Goal: Task Accomplishment & Management: Manage account settings

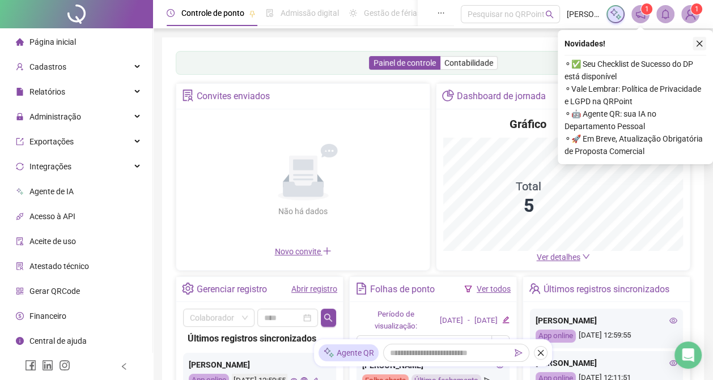
click at [699, 40] on icon "close" at bounding box center [699, 44] width 8 height 8
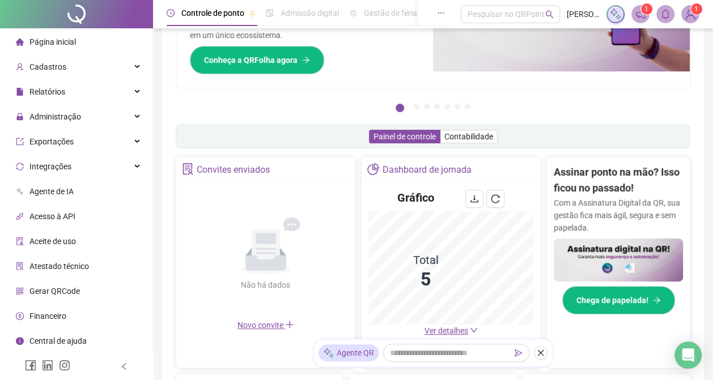
scroll to position [245, 0]
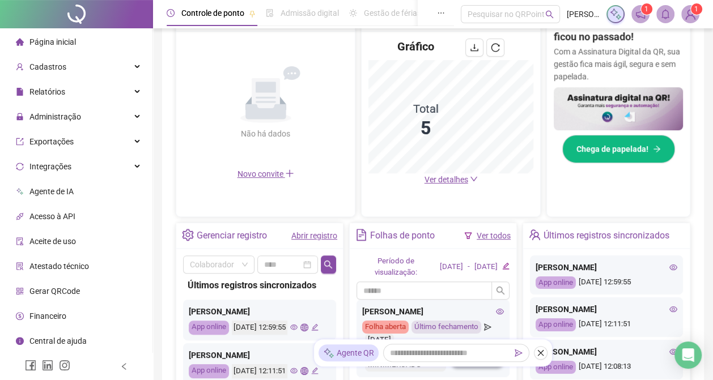
click at [450, 175] on span "Ver detalhes" at bounding box center [446, 179] width 44 height 9
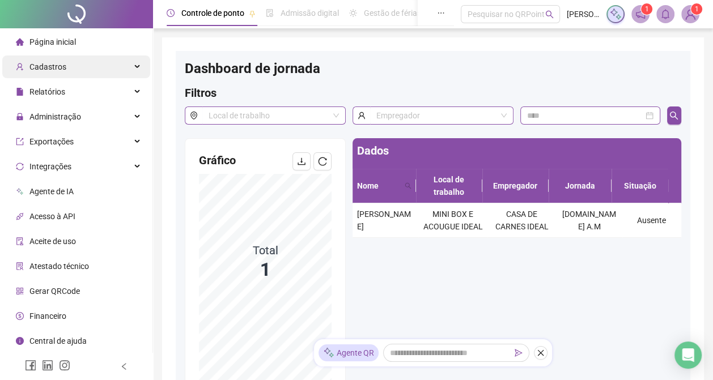
click at [86, 67] on div "Cadastros" at bounding box center [76, 67] width 148 height 23
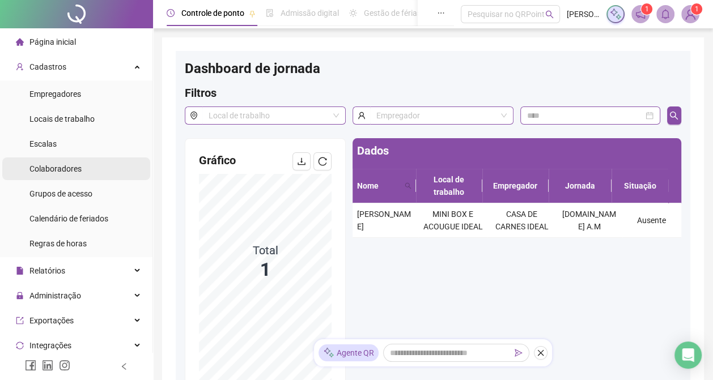
click at [87, 170] on li "Colaboradores" at bounding box center [76, 168] width 148 height 23
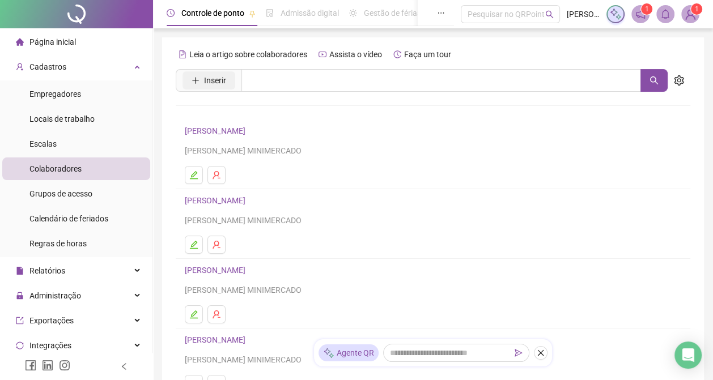
click at [236, 81] on span "Inserir" at bounding box center [209, 80] width 66 height 23
click at [207, 79] on span "Inserir" at bounding box center [215, 80] width 22 height 12
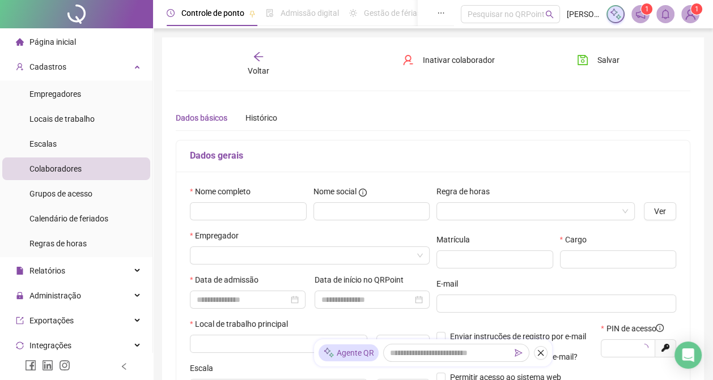
type input "*****"
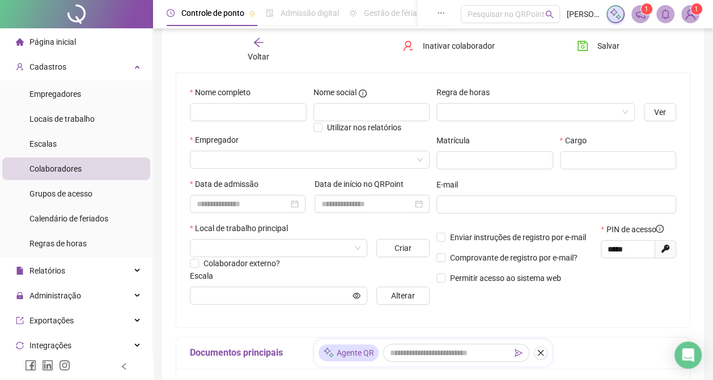
scroll to position [75, 0]
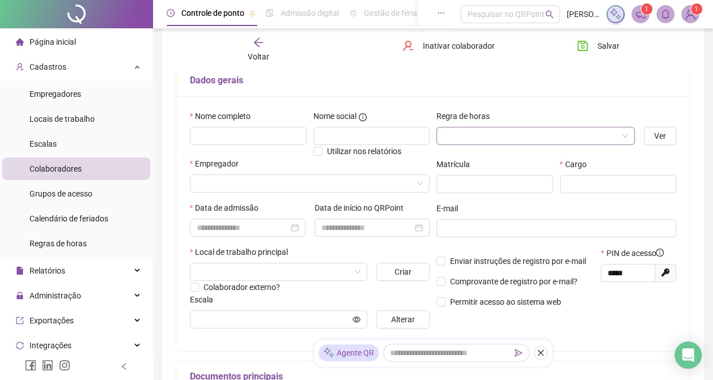
click at [508, 140] on input "search" at bounding box center [530, 135] width 174 height 17
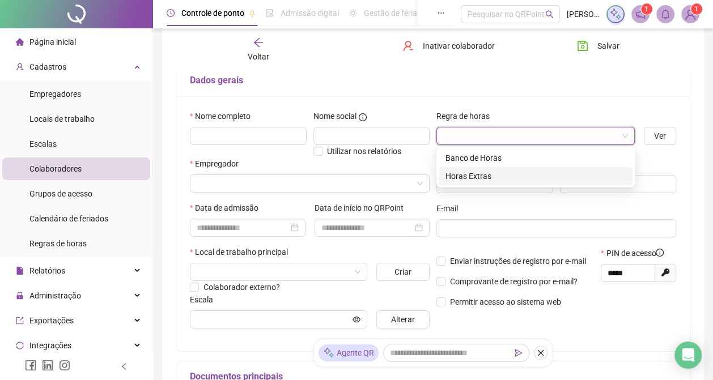
click at [497, 174] on div "Horas Extras" at bounding box center [535, 176] width 180 height 12
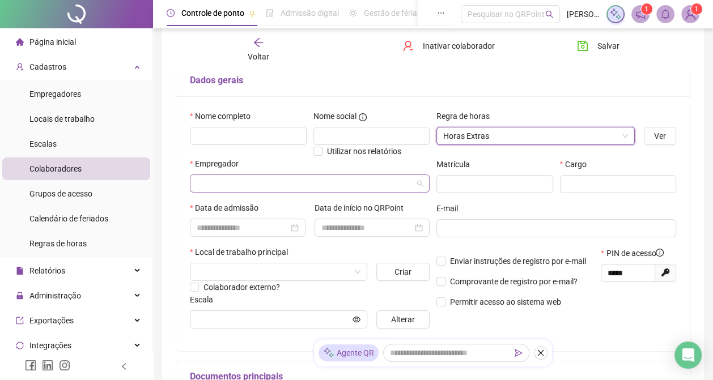
click at [266, 190] on input "search" at bounding box center [305, 183] width 216 height 17
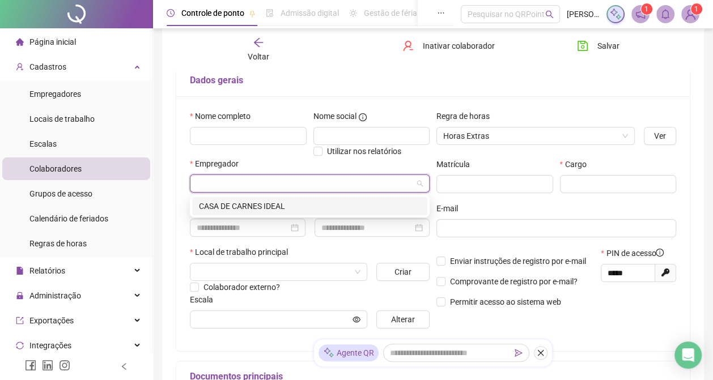
click at [266, 205] on div "CASA DE CARNES IDEAL" at bounding box center [309, 206] width 221 height 12
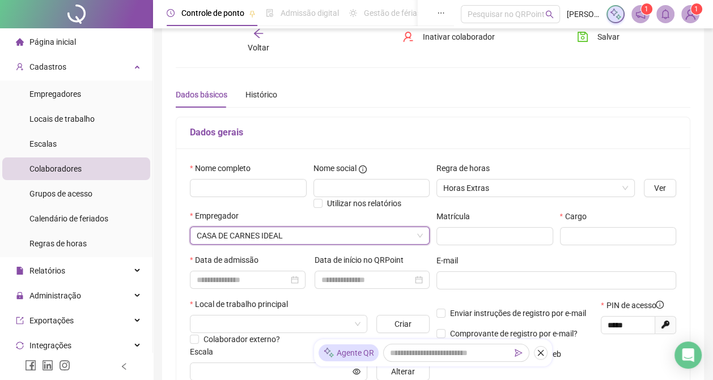
scroll to position [0, 0]
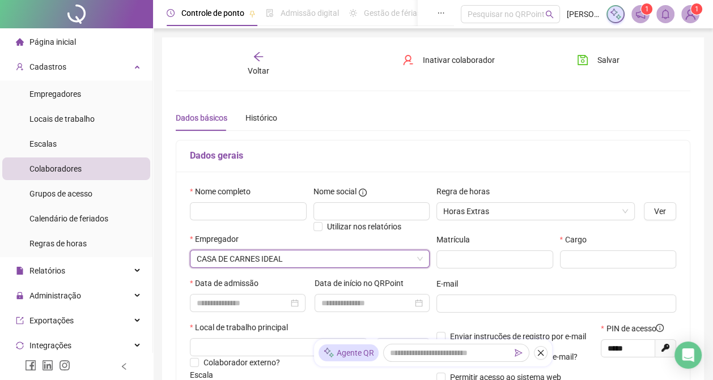
click at [252, 69] on span "Voltar" at bounding box center [259, 70] width 22 height 9
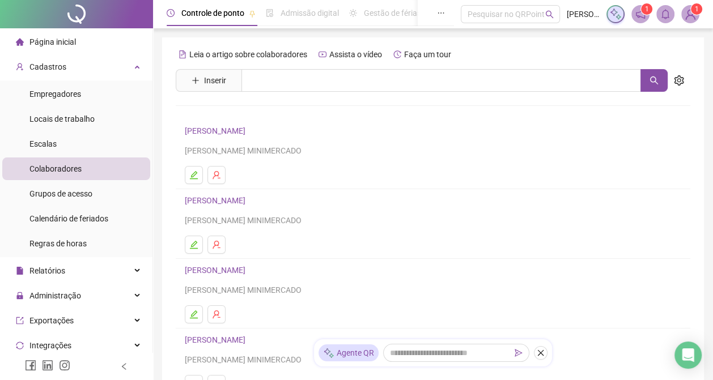
click at [248, 267] on link "[PERSON_NAME]" at bounding box center [217, 270] width 64 height 9
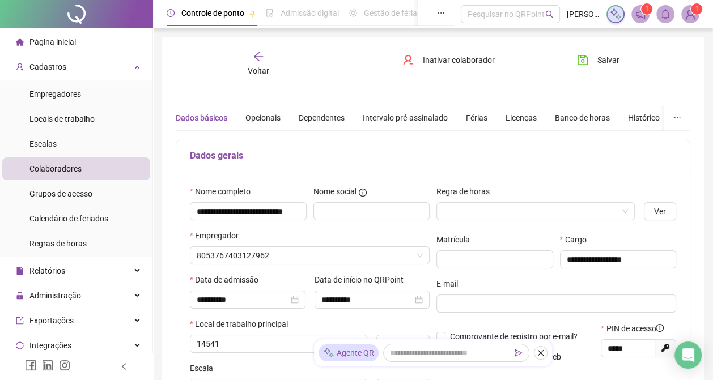
type input "**********"
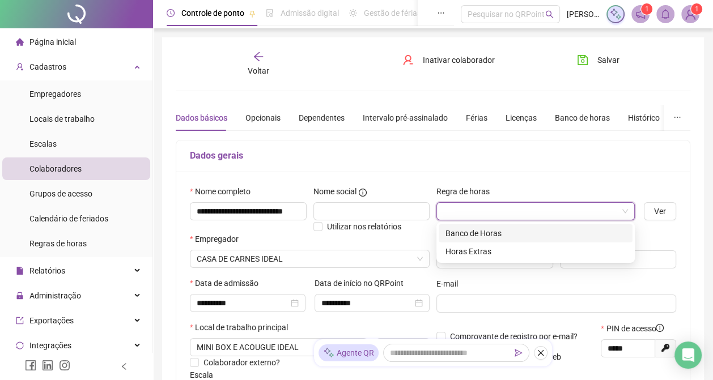
click at [527, 212] on input "search" at bounding box center [530, 211] width 174 height 17
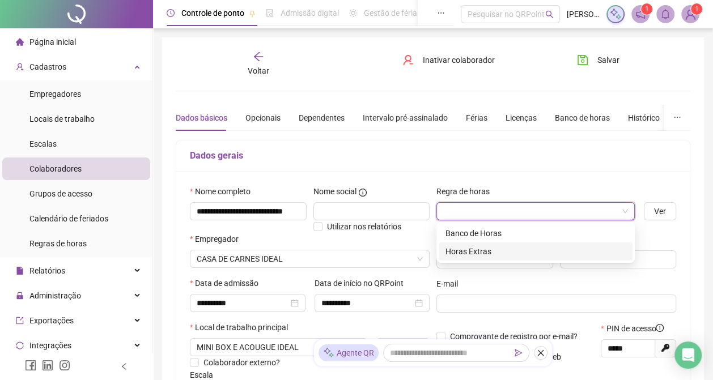
click at [517, 252] on div "Horas Extras" at bounding box center [535, 251] width 180 height 12
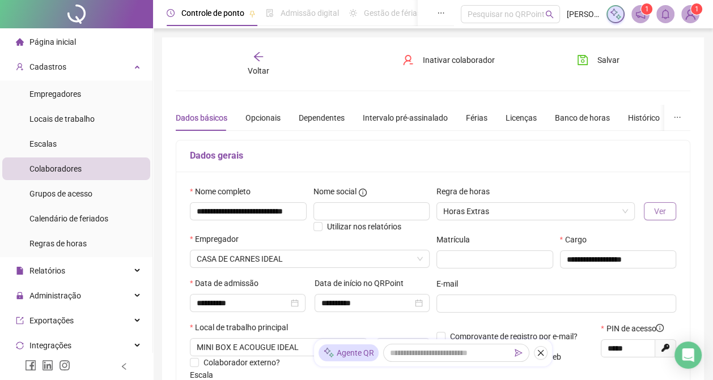
click at [661, 212] on span "Ver" at bounding box center [660, 211] width 12 height 12
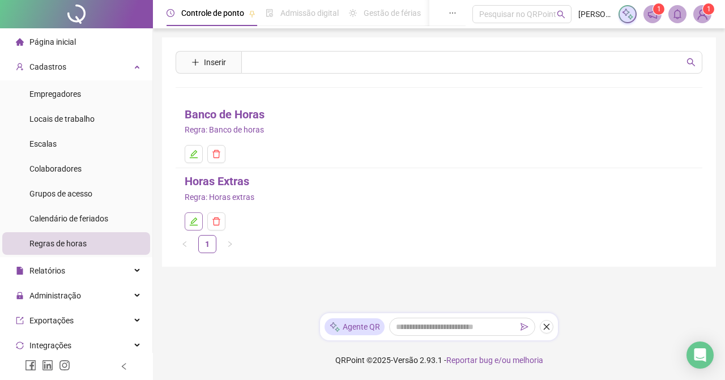
click at [191, 218] on icon "edit" at bounding box center [193, 221] width 9 height 9
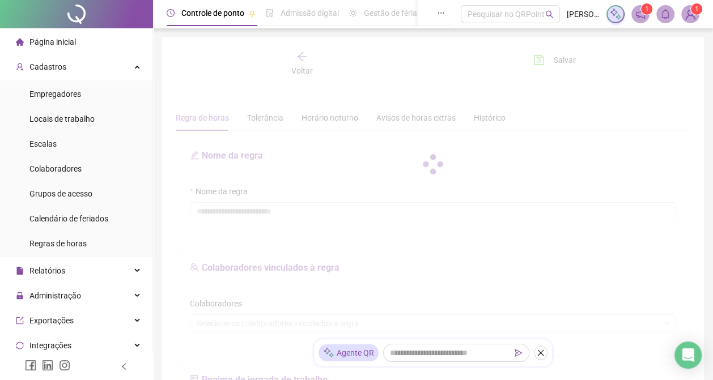
type input "**********"
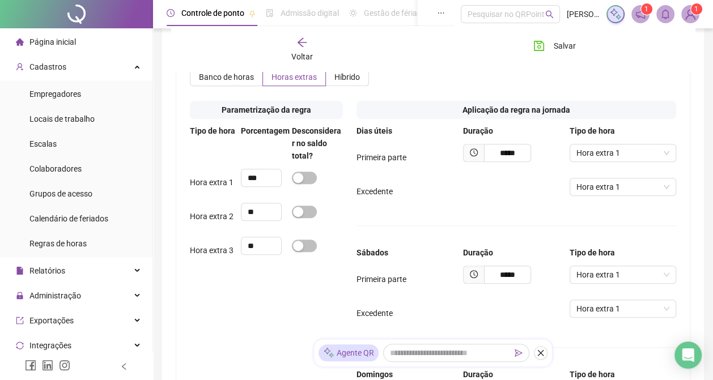
scroll to position [529, 0]
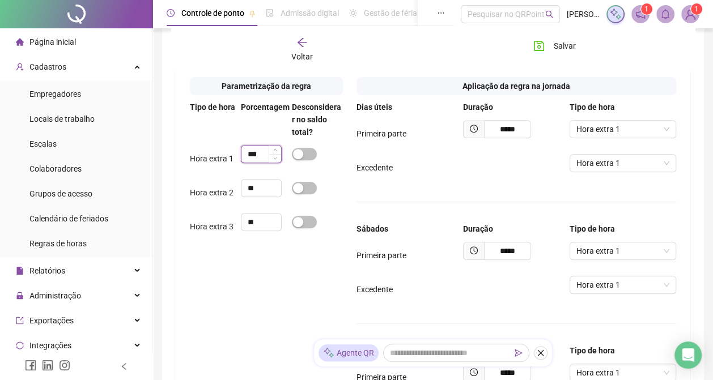
click at [252, 163] on input "***" at bounding box center [261, 154] width 40 height 17
type input "***"
click at [367, 147] on div "Primeira parte ***** Hora extra 1" at bounding box center [515, 133] width 319 height 27
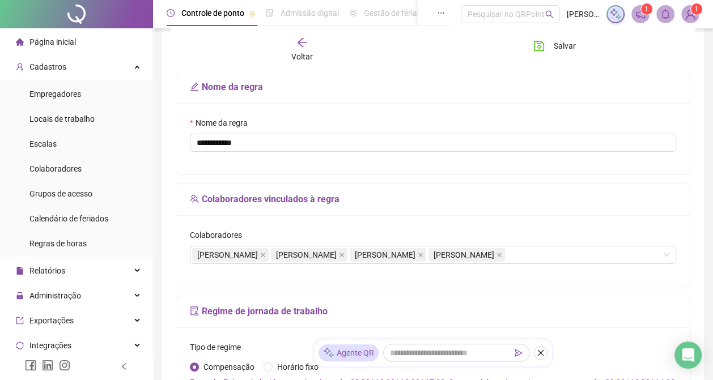
scroll to position [0, 0]
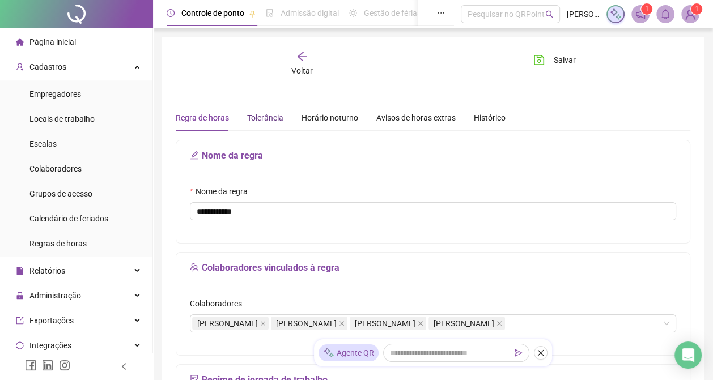
click at [275, 117] on div "Tolerância" at bounding box center [265, 118] width 36 height 12
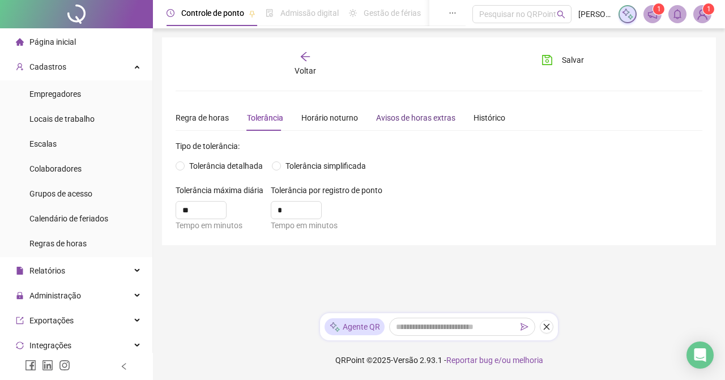
click at [390, 117] on div "Avisos de horas extras" at bounding box center [415, 118] width 79 height 12
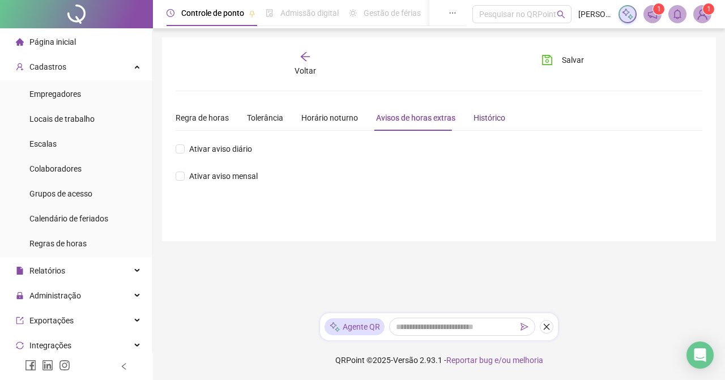
click at [482, 115] on div "Histórico" at bounding box center [490, 118] width 32 height 12
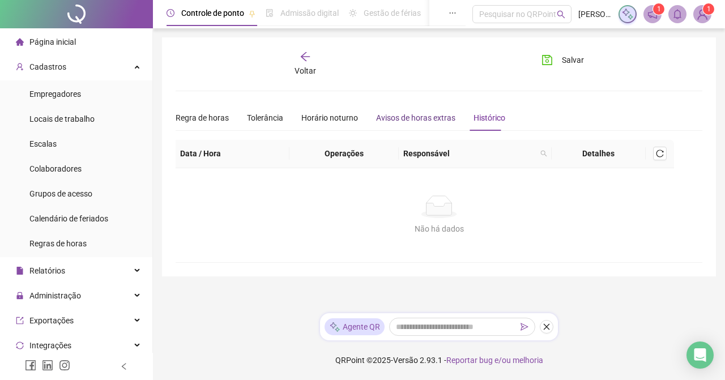
click at [409, 115] on div "Avisos de horas extras" at bounding box center [415, 118] width 79 height 12
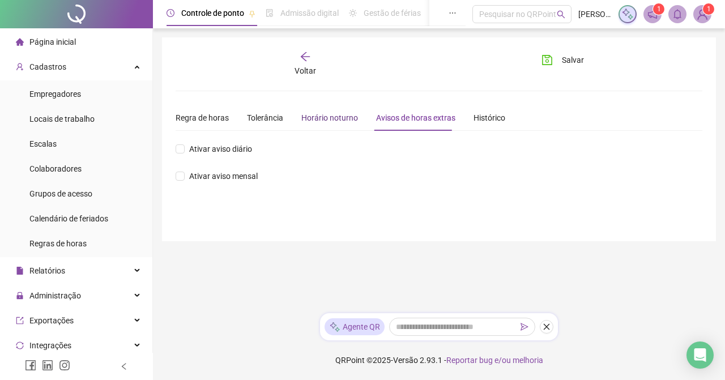
click at [325, 116] on div "Horário noturno" at bounding box center [329, 118] width 57 height 12
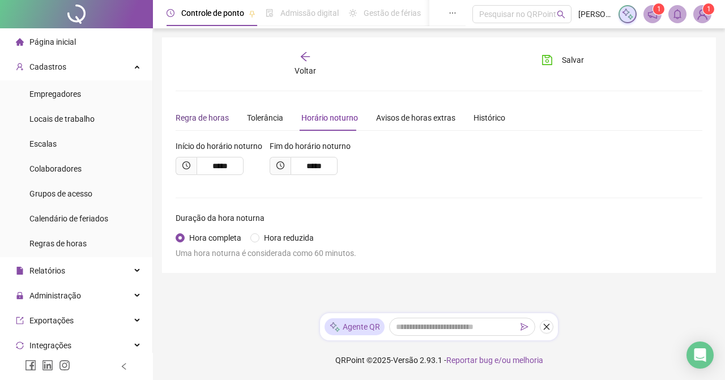
click at [204, 119] on div "Regra de horas" at bounding box center [202, 118] width 53 height 12
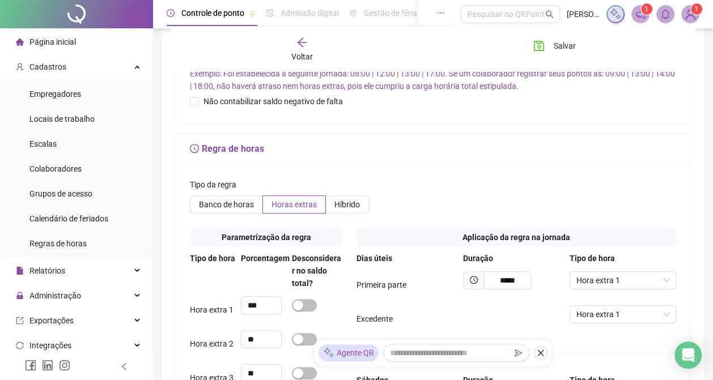
scroll to position [453, 0]
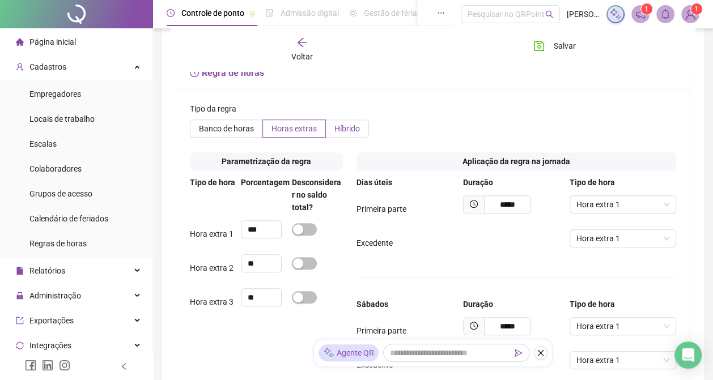
click at [338, 133] on span "Híbrido" at bounding box center [346, 128] width 25 height 9
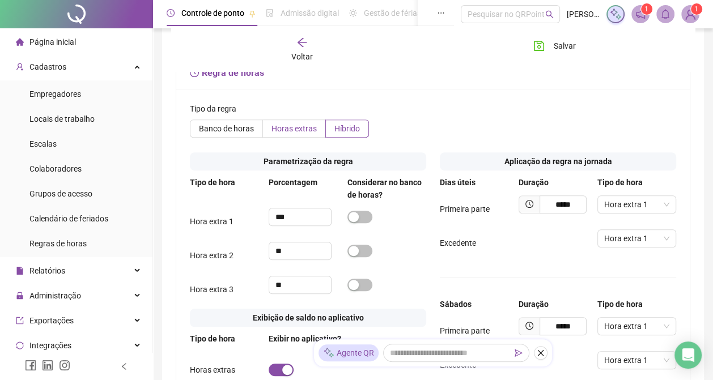
click at [298, 133] on span "Horas extras" at bounding box center [293, 128] width 45 height 9
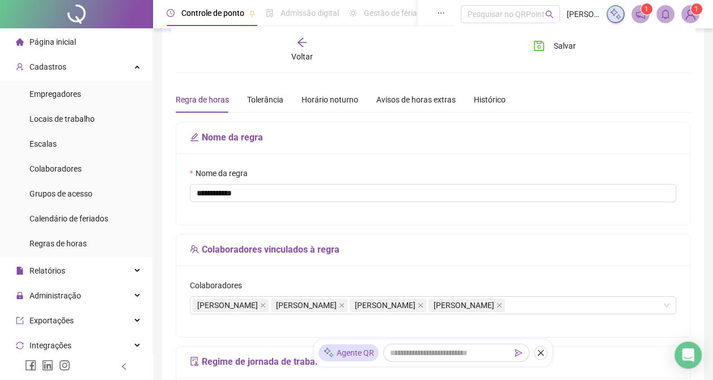
scroll to position [0, 0]
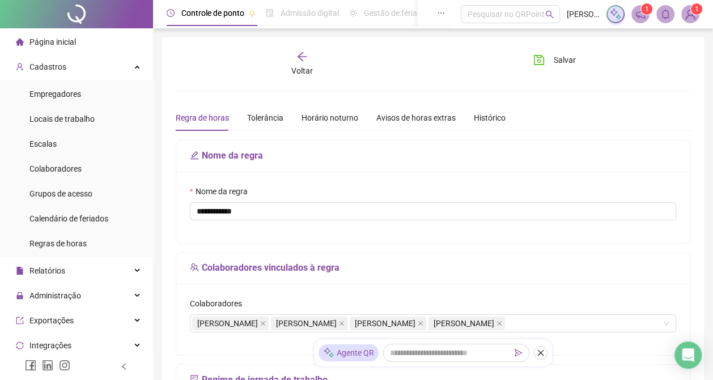
click at [303, 68] on span "Voltar" at bounding box center [302, 70] width 22 height 9
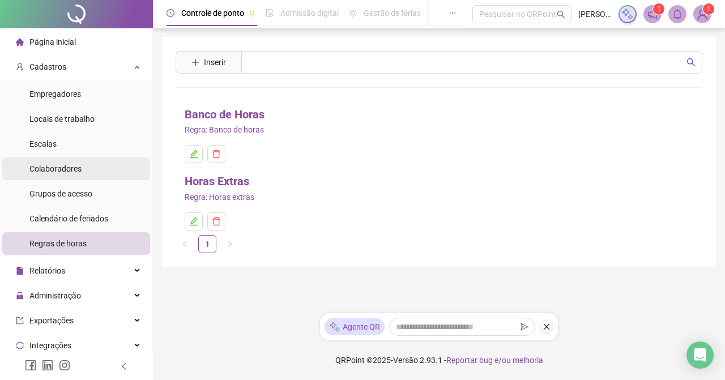
click at [75, 167] on span "Colaboradores" at bounding box center [55, 168] width 52 height 9
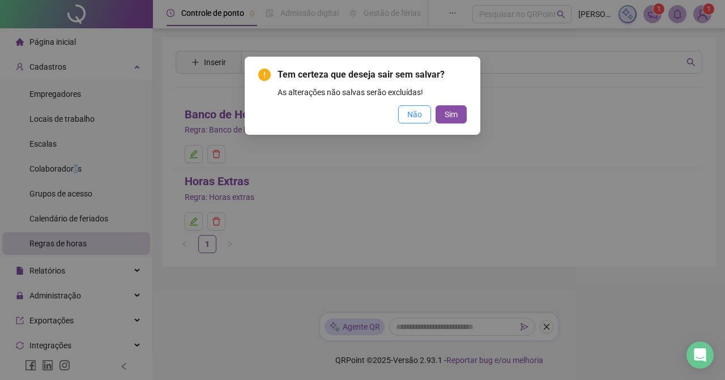
click at [420, 110] on span "Não" at bounding box center [414, 114] width 15 height 12
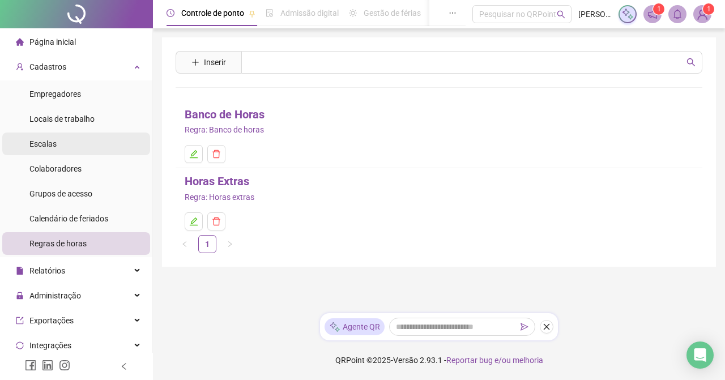
click at [66, 147] on li "Escalas" at bounding box center [76, 144] width 148 height 23
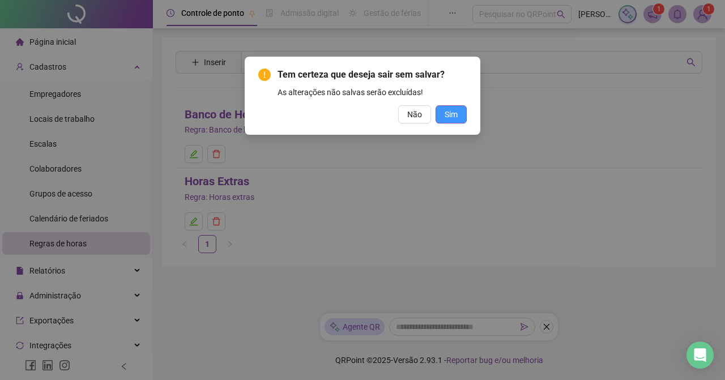
click at [457, 109] on span "Sim" at bounding box center [451, 114] width 13 height 12
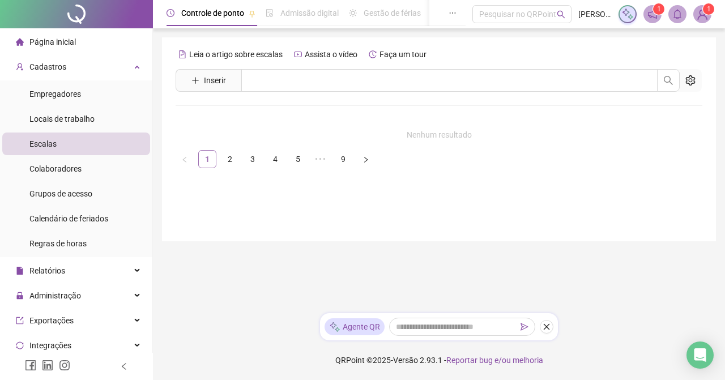
click at [203, 156] on link "1" at bounding box center [207, 159] width 17 height 17
click at [227, 157] on link "2" at bounding box center [229, 159] width 17 height 17
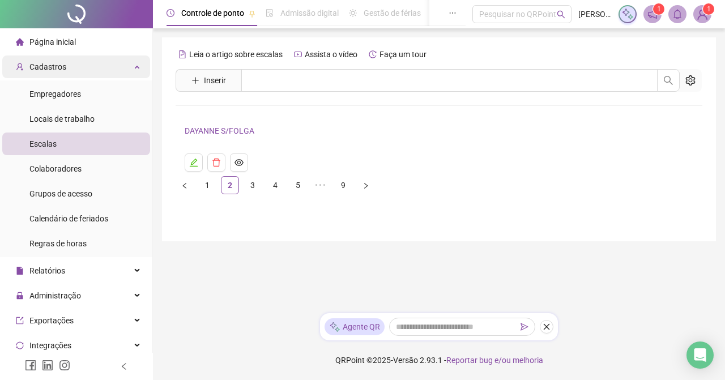
click at [78, 70] on div "Cadastros" at bounding box center [76, 67] width 148 height 23
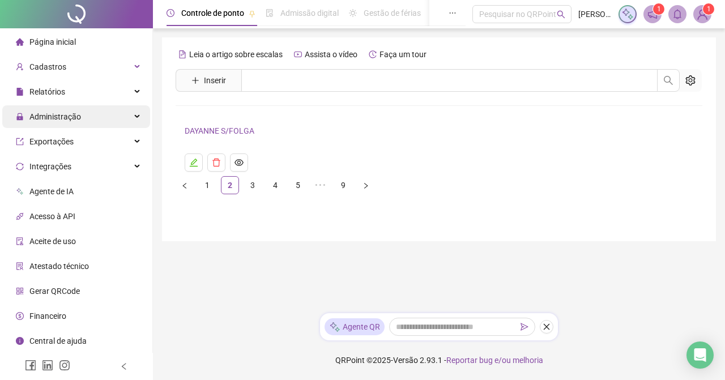
click at [48, 113] on span "Administração" at bounding box center [55, 116] width 52 height 9
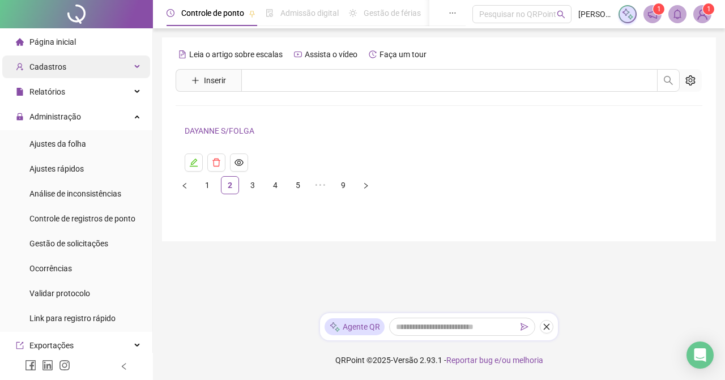
click at [125, 64] on div "Cadastros" at bounding box center [76, 67] width 148 height 23
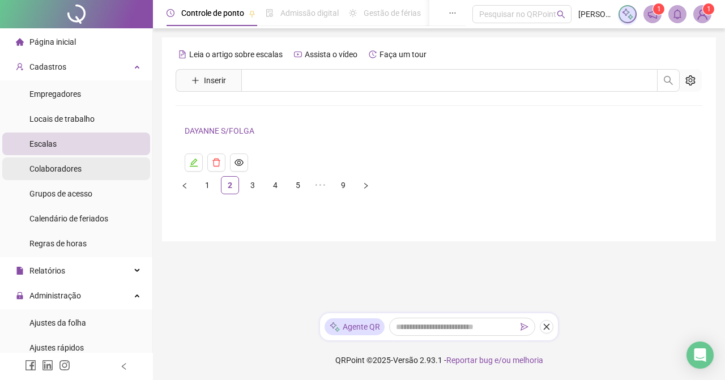
click at [79, 177] on div "Colaboradores" at bounding box center [55, 168] width 52 height 23
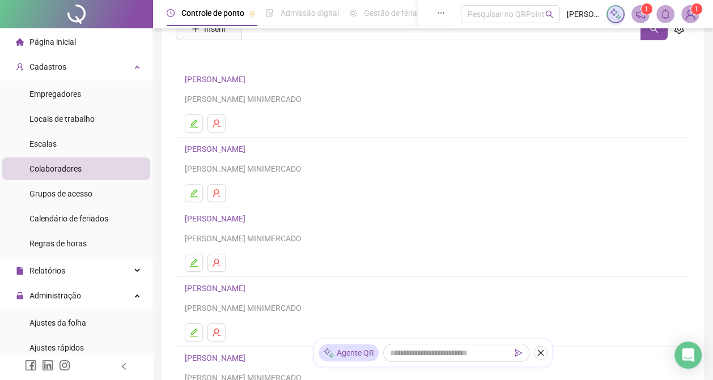
scroll to position [75, 0]
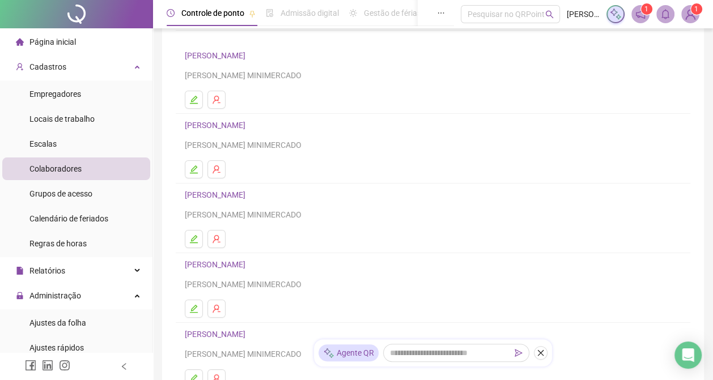
click at [249, 191] on link "[PERSON_NAME]" at bounding box center [217, 194] width 64 height 9
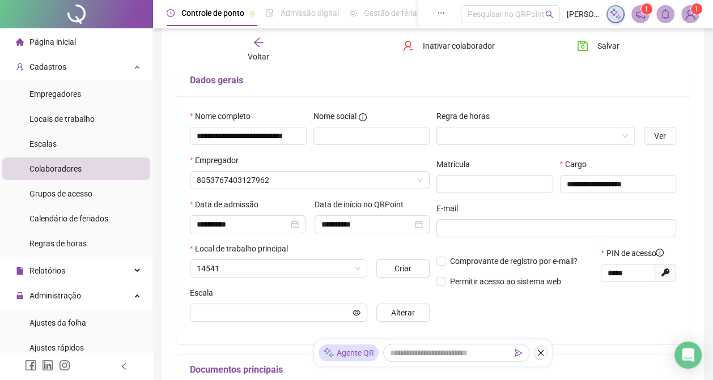
scroll to position [81, 0]
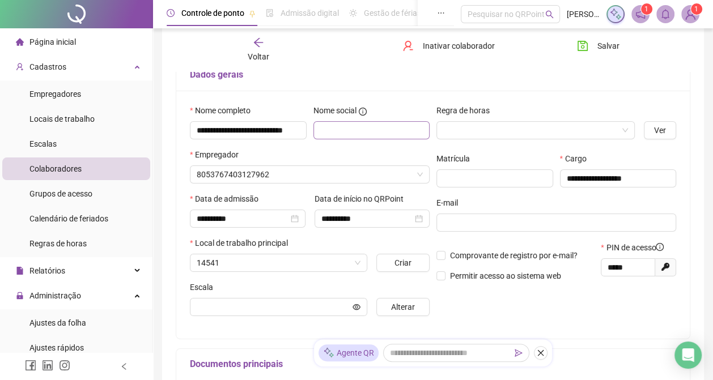
type input "**********"
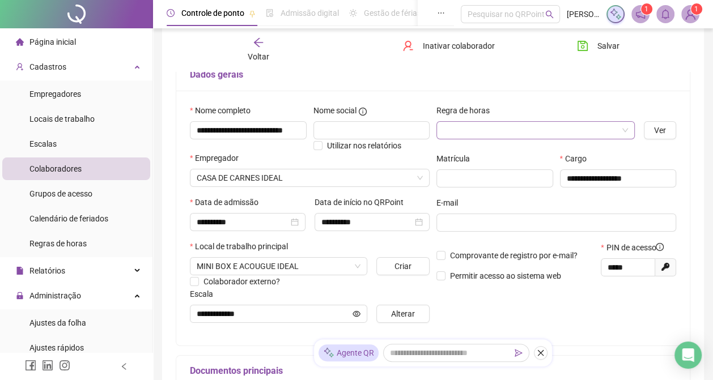
click at [464, 127] on input "search" at bounding box center [530, 130] width 174 height 17
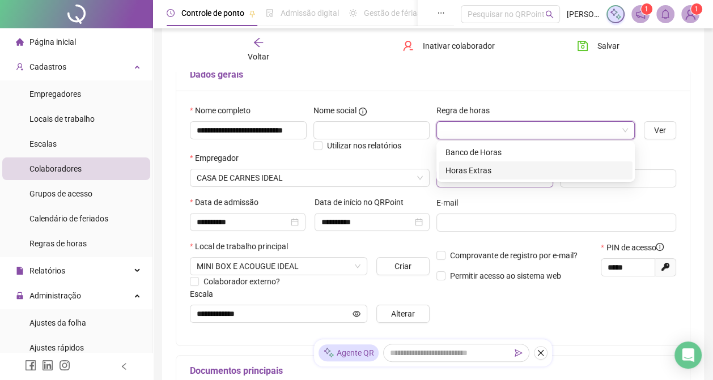
click at [469, 169] on div "Horas Extras" at bounding box center [535, 170] width 180 height 12
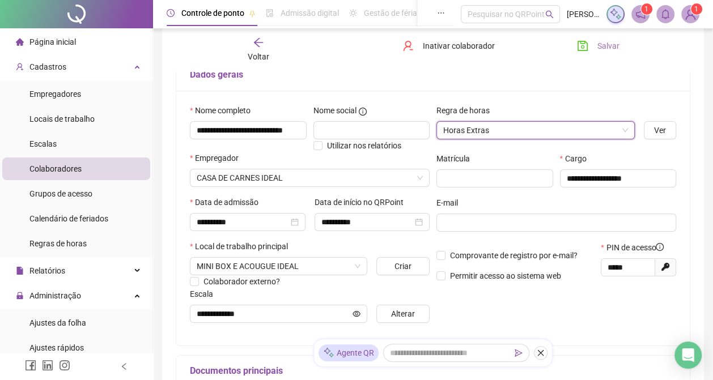
click at [610, 44] on span "Salvar" at bounding box center [608, 46] width 22 height 12
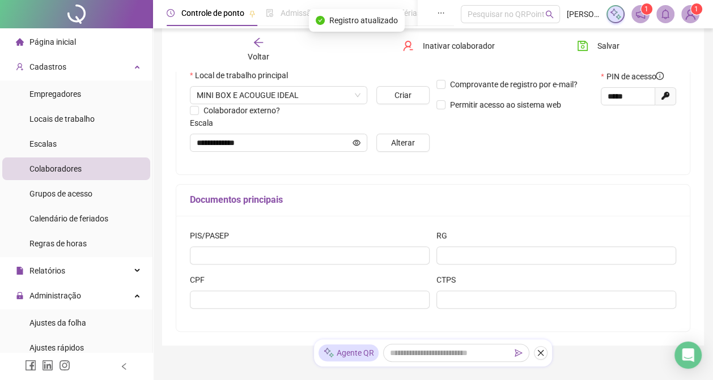
scroll to position [293, 0]
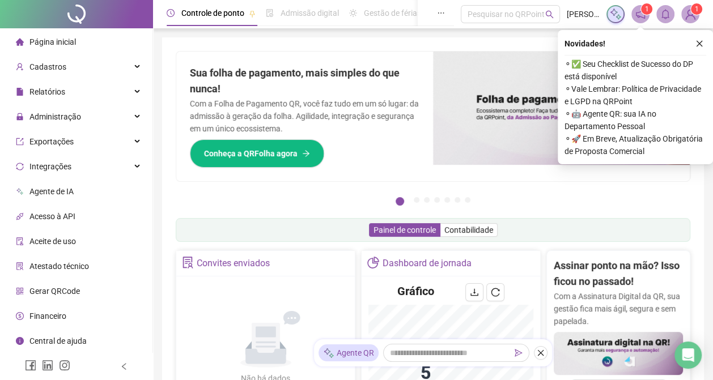
click at [695, 46] on icon "close" at bounding box center [699, 44] width 8 height 8
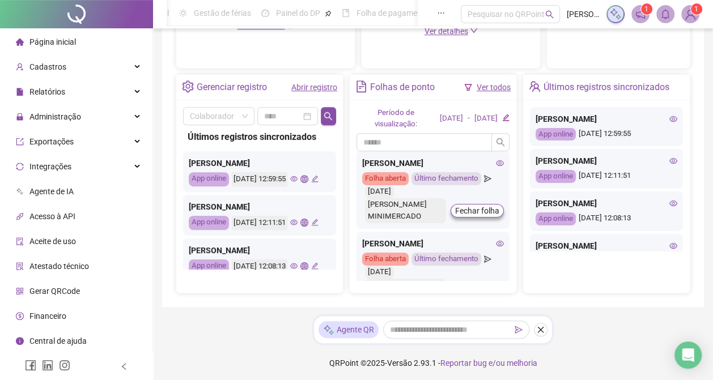
scroll to position [395, 0]
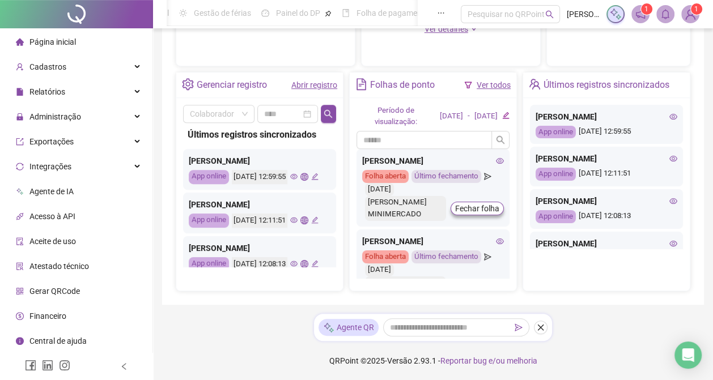
click at [539, 326] on icon "close" at bounding box center [540, 327] width 8 height 8
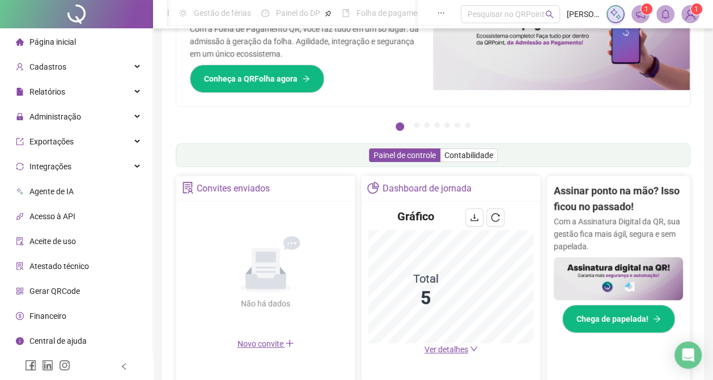
scroll to position [0, 0]
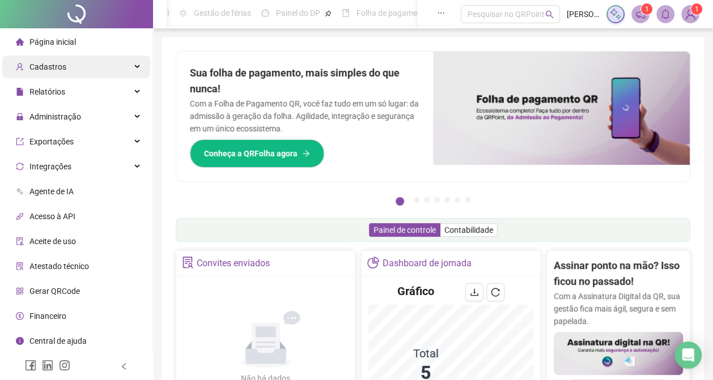
click at [140, 68] on div "Cadastros" at bounding box center [76, 67] width 148 height 23
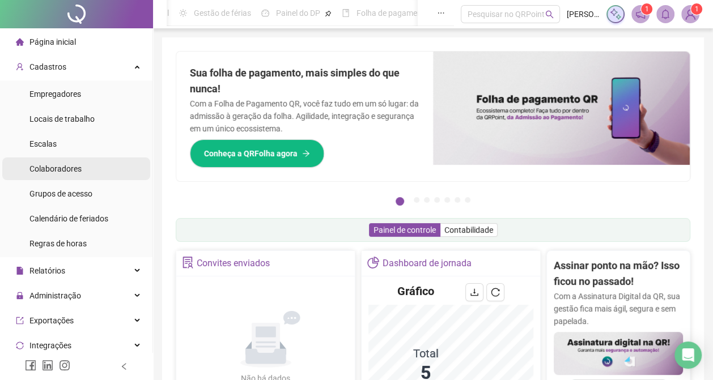
click at [103, 169] on li "Colaboradores" at bounding box center [76, 168] width 148 height 23
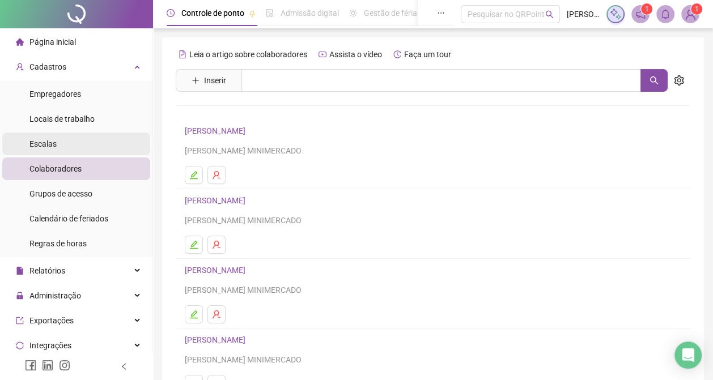
click at [88, 144] on li "Escalas" at bounding box center [76, 144] width 148 height 23
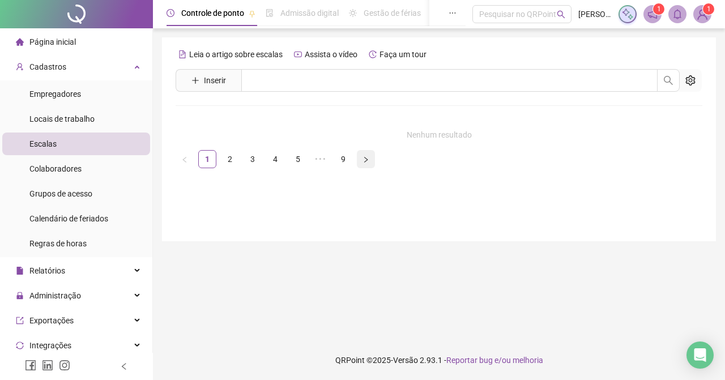
click at [361, 159] on button "button" at bounding box center [366, 159] width 18 height 18
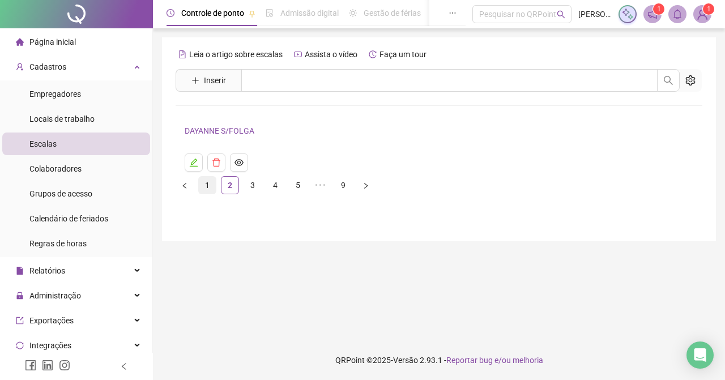
click at [210, 184] on link "1" at bounding box center [207, 185] width 17 height 17
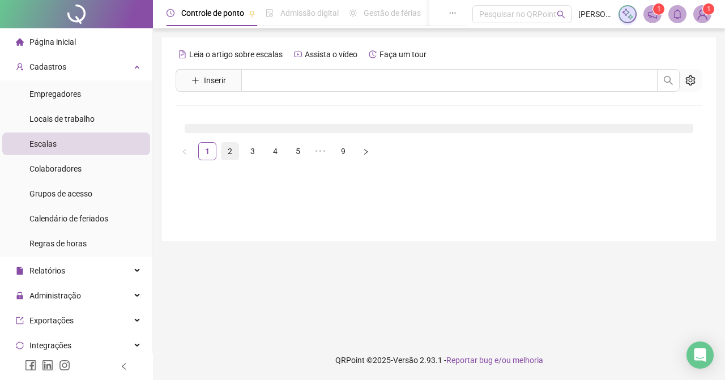
click at [231, 152] on link "2" at bounding box center [229, 151] width 17 height 17
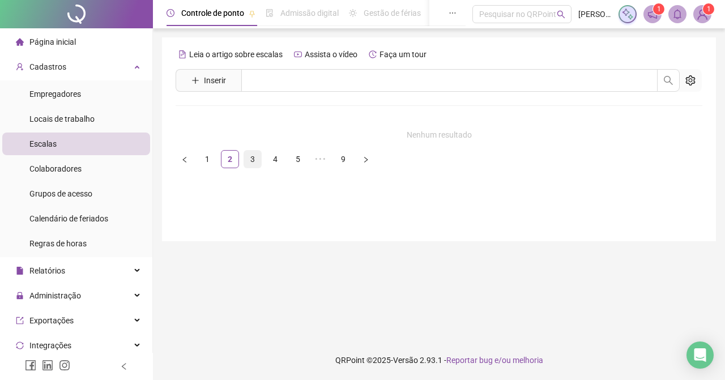
click at [252, 160] on link "3" at bounding box center [252, 159] width 17 height 17
click at [274, 184] on link "4" at bounding box center [275, 185] width 17 height 17
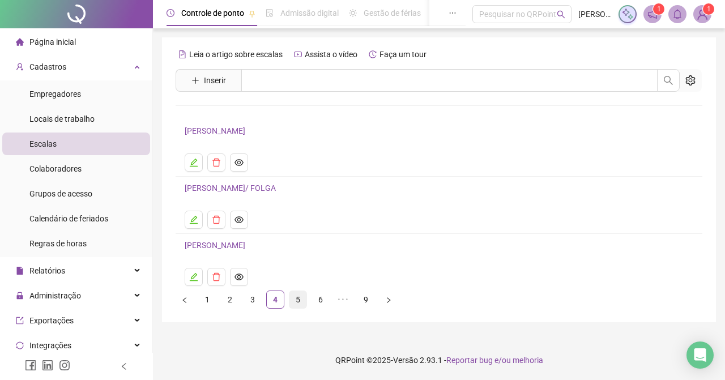
click at [299, 300] on link "5" at bounding box center [297, 299] width 17 height 17
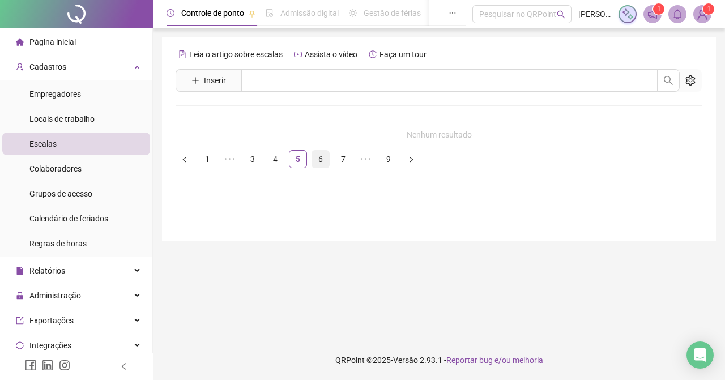
click at [321, 158] on link "6" at bounding box center [320, 159] width 17 height 17
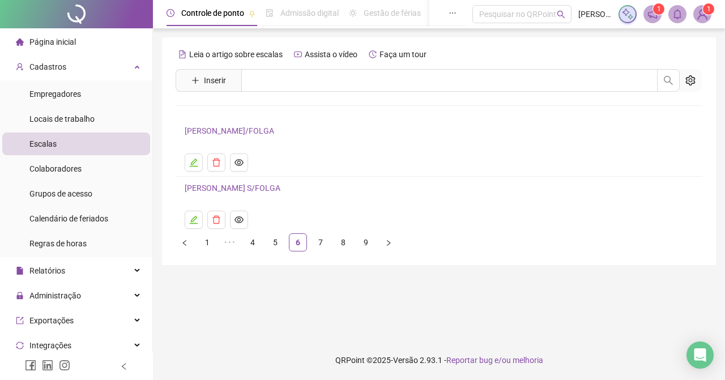
drag, startPoint x: 322, startPoint y: 241, endPoint x: 374, endPoint y: 276, distance: 63.3
click at [321, 242] on link "7" at bounding box center [320, 242] width 17 height 17
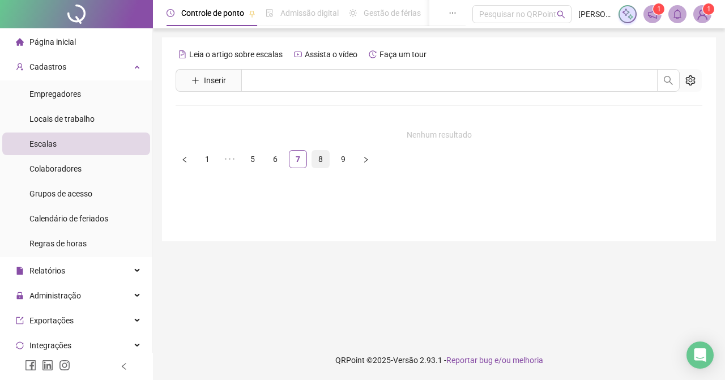
click at [321, 156] on link "8" at bounding box center [320, 159] width 17 height 17
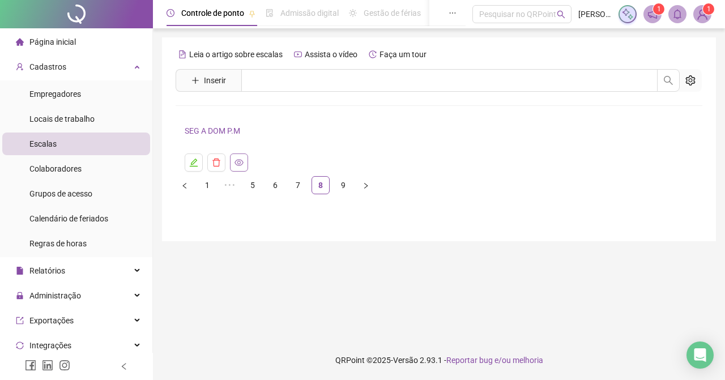
click at [240, 161] on icon "eye" at bounding box center [239, 162] width 9 height 7
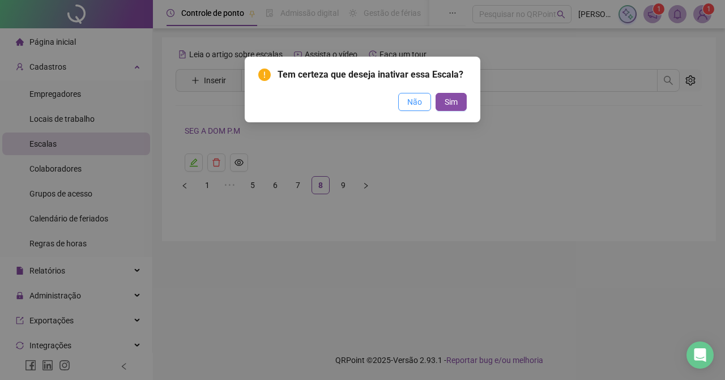
click at [412, 101] on span "Não" at bounding box center [414, 102] width 15 height 12
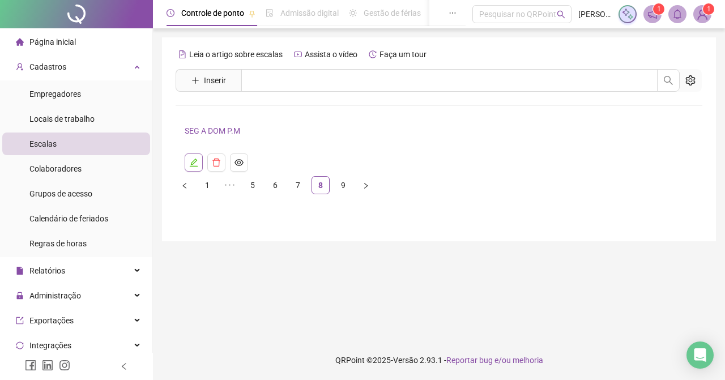
click at [196, 164] on icon "edit" at bounding box center [193, 162] width 9 height 9
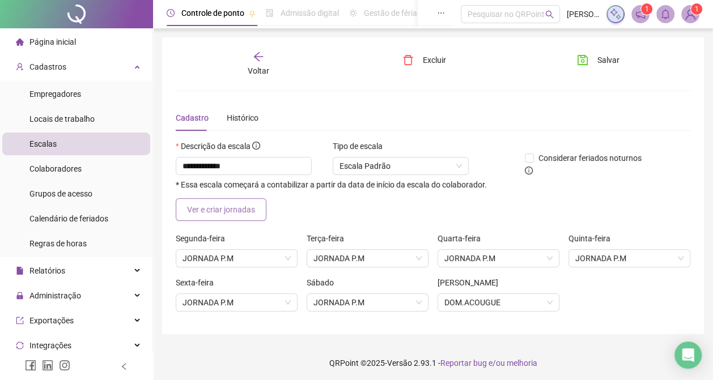
click at [255, 212] on button "Ver e criar jornadas" at bounding box center [221, 209] width 91 height 23
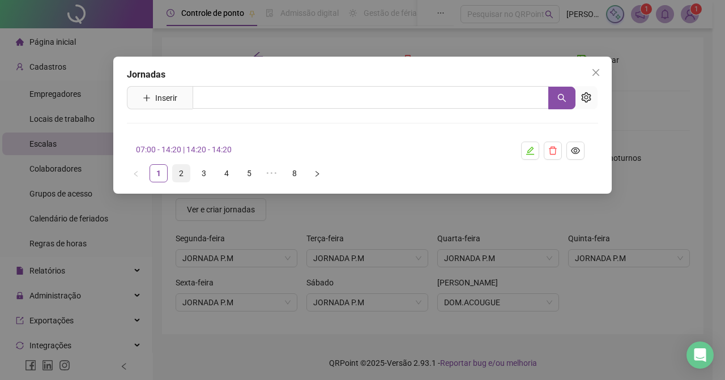
click at [182, 167] on link "2" at bounding box center [181, 173] width 17 height 17
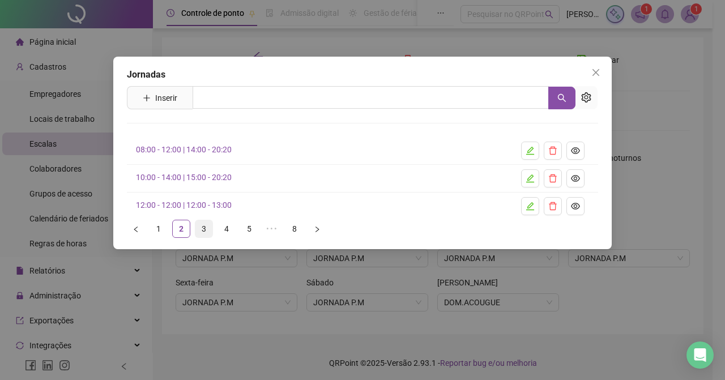
click at [203, 224] on link "3" at bounding box center [203, 228] width 17 height 17
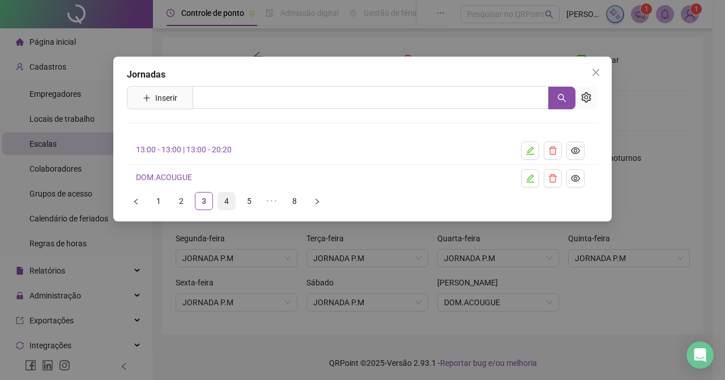
click at [222, 201] on link "4" at bounding box center [226, 201] width 17 height 17
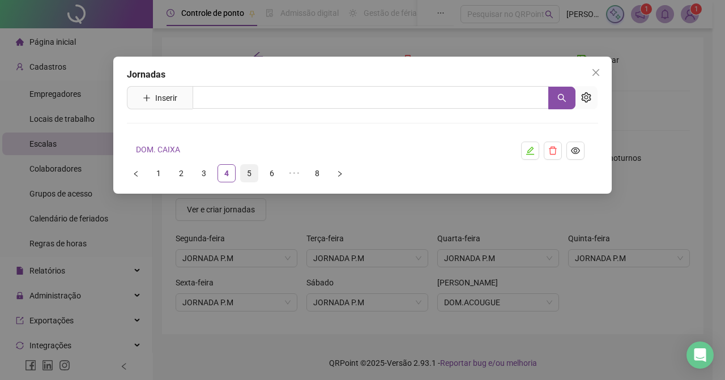
click at [245, 175] on link "5" at bounding box center [249, 173] width 17 height 17
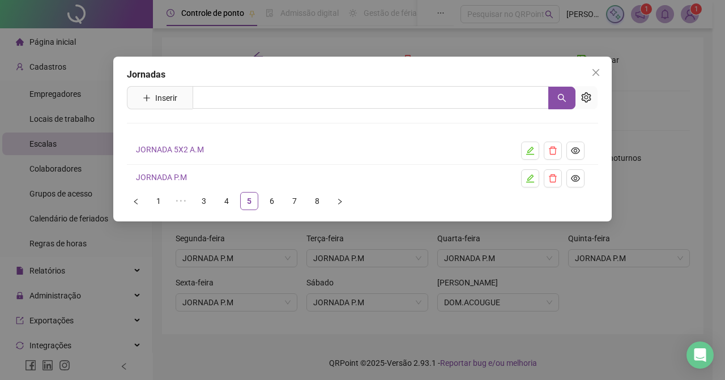
click at [171, 177] on link "JORNADA P.M" at bounding box center [161, 177] width 51 height 9
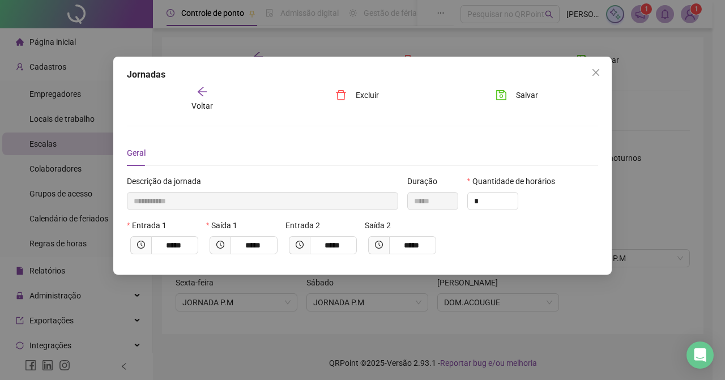
click at [204, 96] on icon "arrow-left" at bounding box center [202, 91] width 11 height 11
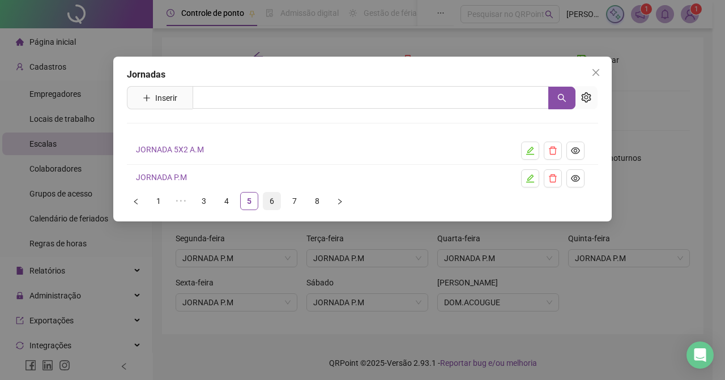
click at [273, 201] on link "6" at bounding box center [271, 201] width 17 height 17
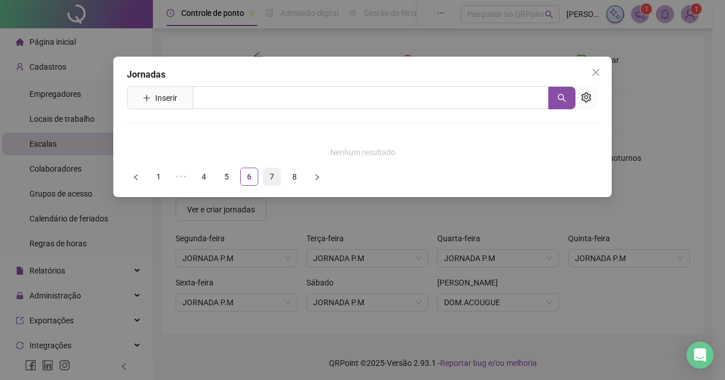
click at [272, 174] on link "7" at bounding box center [271, 176] width 17 height 17
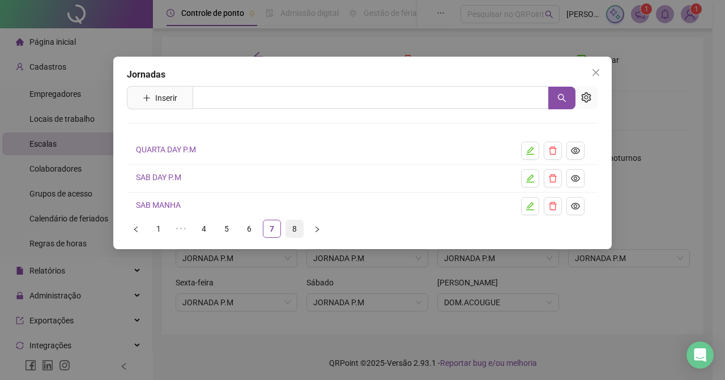
click at [295, 225] on link "8" at bounding box center [294, 228] width 17 height 17
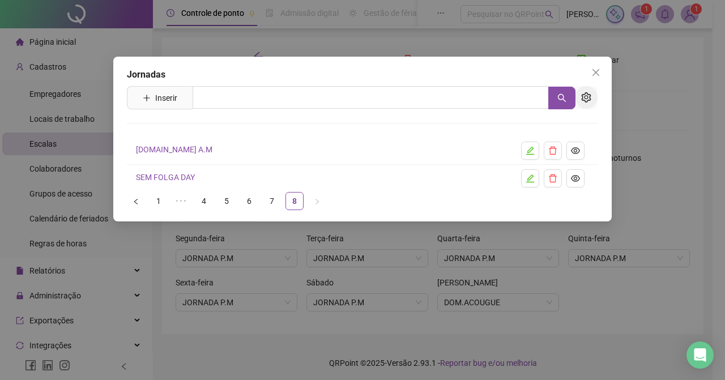
click at [588, 92] on icon "setting" at bounding box center [586, 97] width 10 height 10
click at [585, 95] on icon "setting" at bounding box center [586, 97] width 10 height 10
click at [412, 142] on li "[DOMAIN_NAME] A.M" at bounding box center [362, 151] width 471 height 28
click at [270, 195] on link "7" at bounding box center [271, 201] width 17 height 17
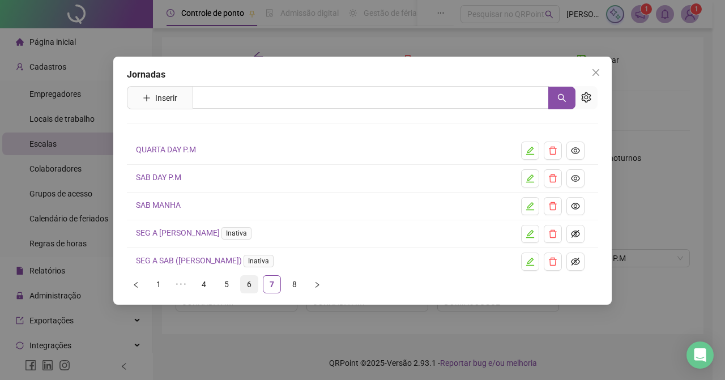
click at [246, 283] on link "6" at bounding box center [249, 284] width 17 height 17
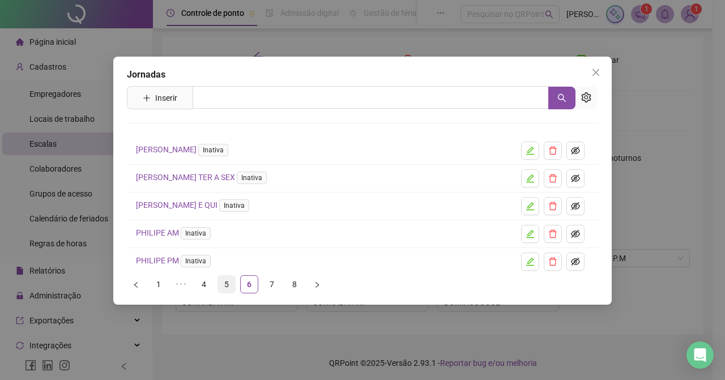
click at [228, 283] on link "5" at bounding box center [226, 284] width 17 height 17
click at [226, 282] on link "4" at bounding box center [226, 284] width 17 height 17
click at [204, 282] on link "3" at bounding box center [203, 284] width 17 height 17
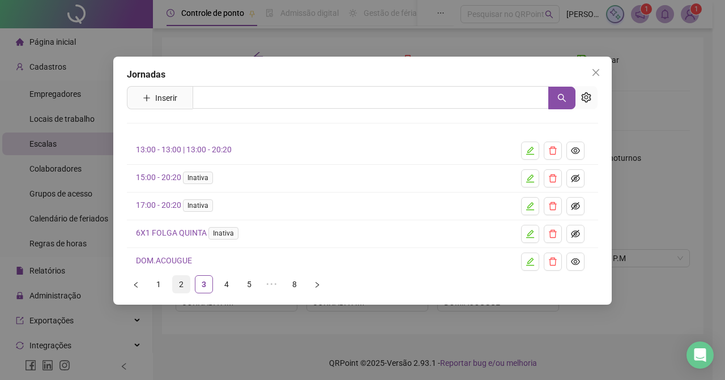
click at [178, 283] on link "2" at bounding box center [181, 284] width 17 height 17
click at [159, 284] on link "1" at bounding box center [158, 284] width 17 height 17
click at [157, 279] on link "1" at bounding box center [158, 284] width 17 height 17
click at [178, 285] on link "2" at bounding box center [181, 284] width 17 height 17
click at [206, 285] on link "3" at bounding box center [203, 284] width 17 height 17
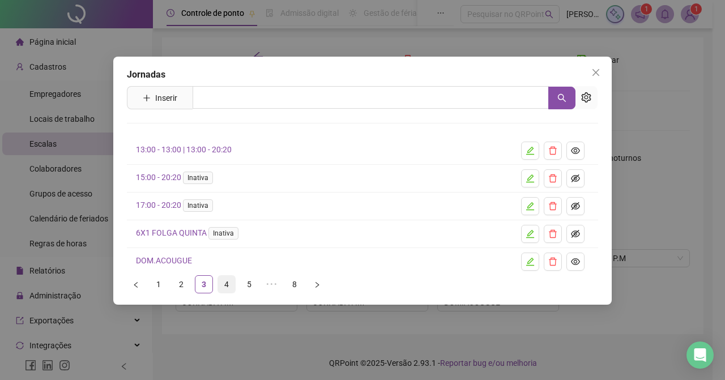
click at [222, 282] on link "4" at bounding box center [226, 284] width 17 height 17
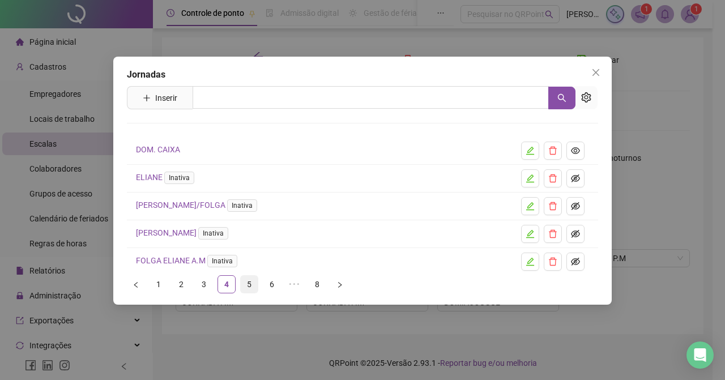
click at [249, 285] on link "5" at bounding box center [249, 284] width 17 height 17
click at [184, 152] on link "JORNADA 5X2 A.M" at bounding box center [170, 149] width 68 height 9
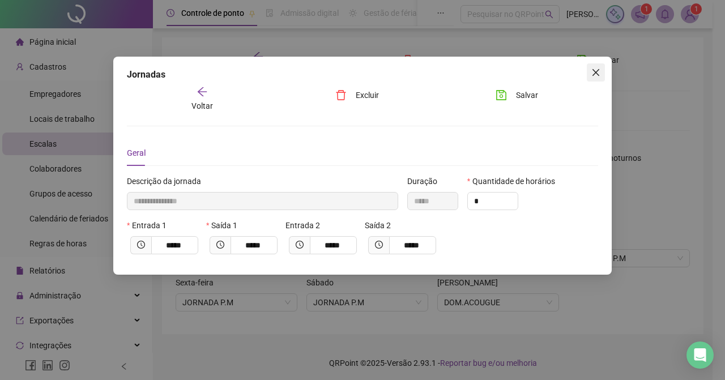
click at [602, 69] on span "Close" at bounding box center [596, 72] width 18 height 9
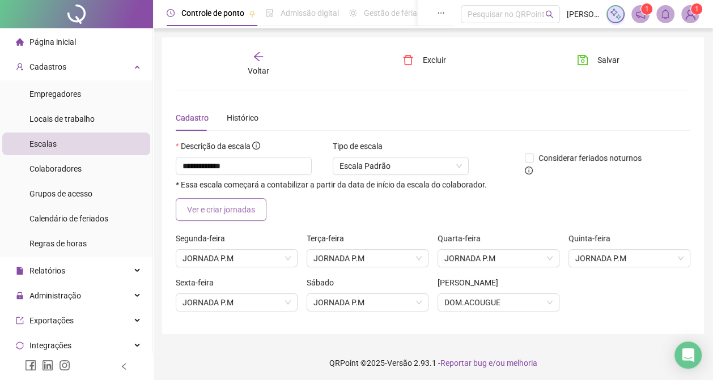
click at [236, 209] on span "Ver e criar jornadas" at bounding box center [221, 209] width 68 height 12
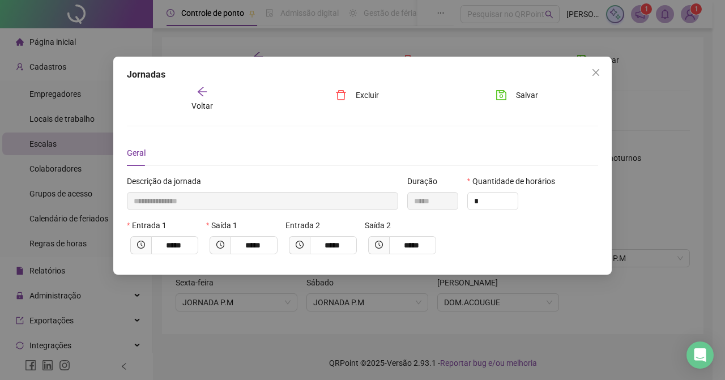
click at [201, 95] on icon "arrow-left" at bounding box center [202, 91] width 11 height 11
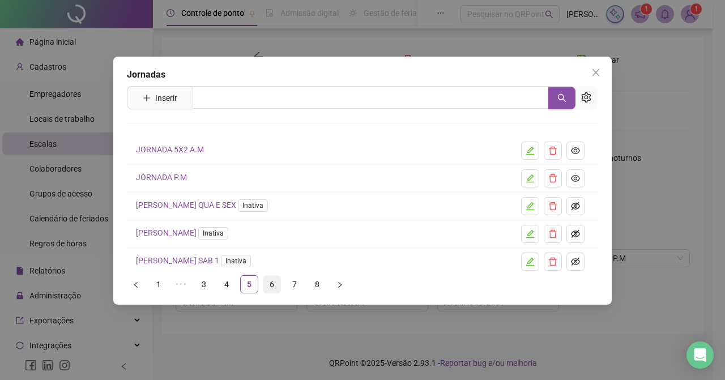
click at [271, 284] on link "6" at bounding box center [271, 284] width 17 height 17
click at [268, 283] on link "7" at bounding box center [271, 284] width 17 height 17
click at [271, 285] on link "7" at bounding box center [271, 284] width 17 height 17
click at [290, 280] on link "8" at bounding box center [294, 284] width 17 height 17
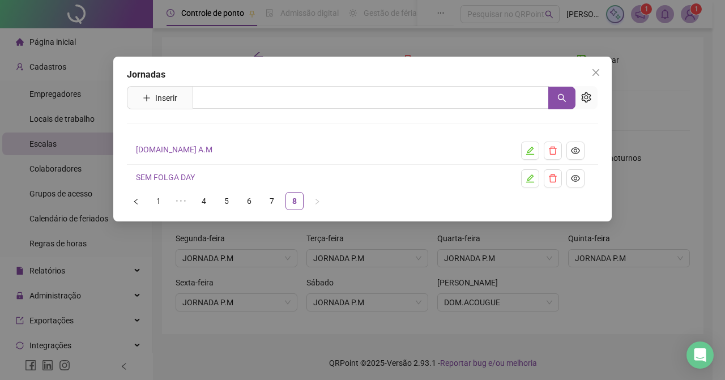
click at [317, 203] on icon "right" at bounding box center [317, 201] width 7 height 7
click at [274, 197] on link "7" at bounding box center [271, 201] width 17 height 17
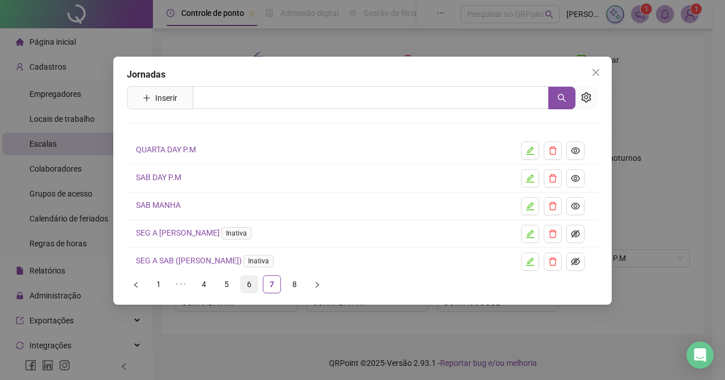
click at [247, 283] on link "6" at bounding box center [249, 284] width 17 height 17
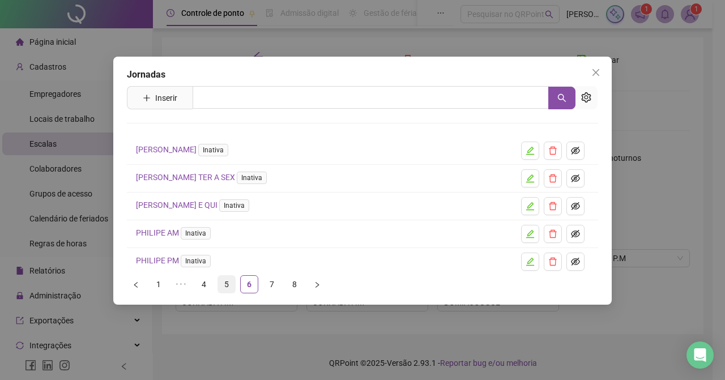
click at [225, 283] on link "5" at bounding box center [226, 284] width 17 height 17
click at [222, 285] on link "4" at bounding box center [226, 284] width 17 height 17
click at [205, 280] on link "3" at bounding box center [203, 284] width 17 height 17
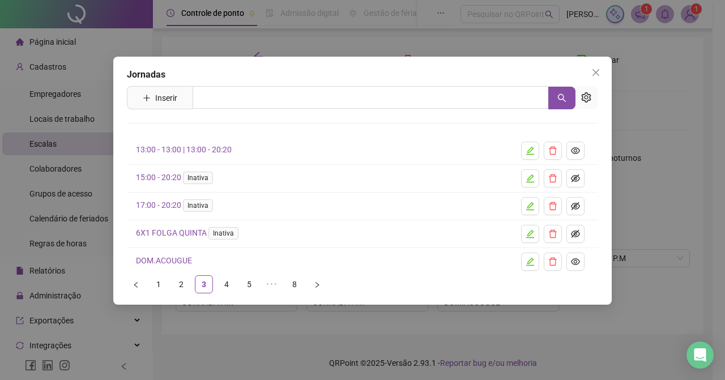
click at [180, 285] on link "2" at bounding box center [181, 284] width 17 height 17
click at [157, 284] on link "1" at bounding box center [158, 284] width 17 height 17
click at [557, 92] on button "button" at bounding box center [561, 98] width 27 height 23
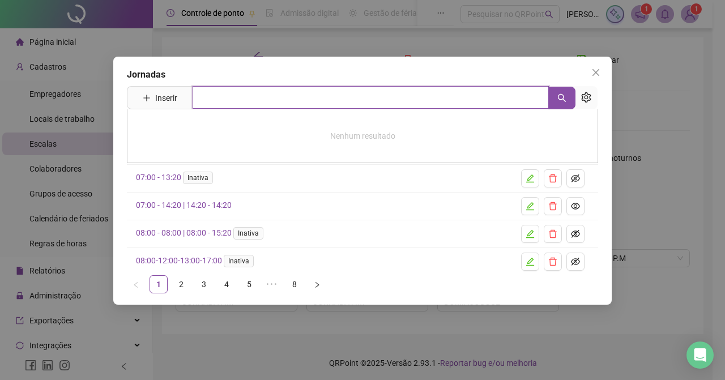
click at [350, 106] on input "text" at bounding box center [371, 97] width 356 height 23
type input "**********"
click at [556, 96] on button "button" at bounding box center [561, 98] width 27 height 23
drag, startPoint x: 311, startPoint y: 100, endPoint x: 165, endPoint y: 117, distance: 147.1
click at [166, 109] on div "**********" at bounding box center [362, 97] width 471 height 23
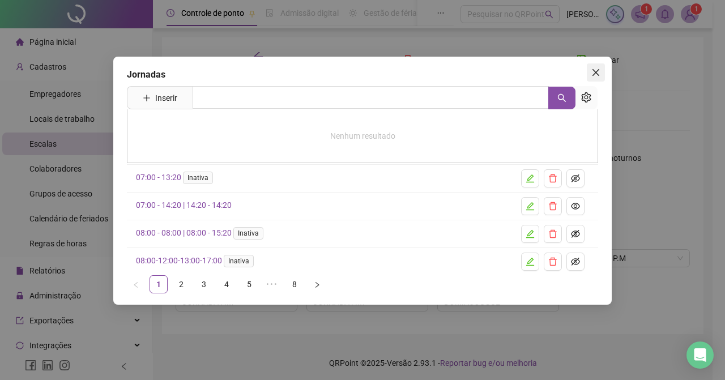
click at [587, 71] on span "Close" at bounding box center [596, 72] width 18 height 9
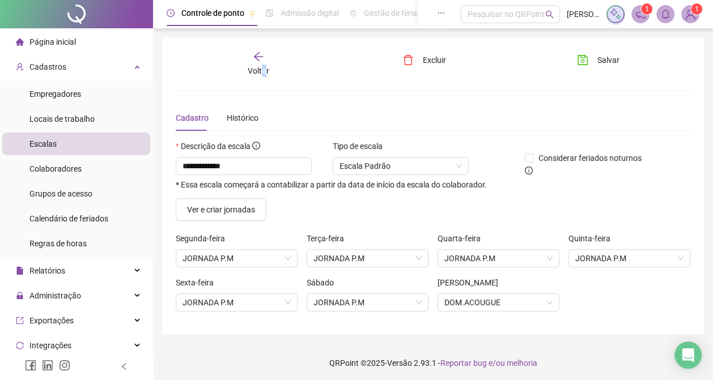
click at [263, 67] on span "Voltar" at bounding box center [259, 70] width 22 height 9
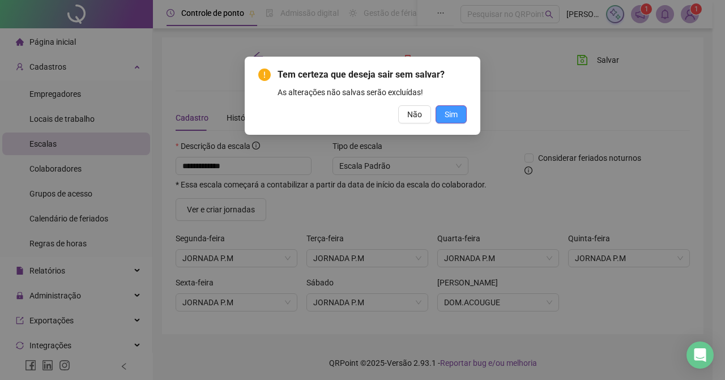
click at [457, 110] on span "Sim" at bounding box center [451, 114] width 13 height 12
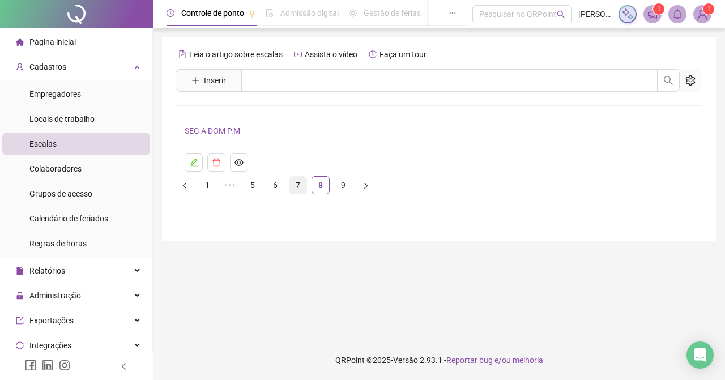
click at [295, 184] on link "7" at bounding box center [297, 185] width 17 height 17
click at [274, 160] on link "6" at bounding box center [275, 159] width 17 height 17
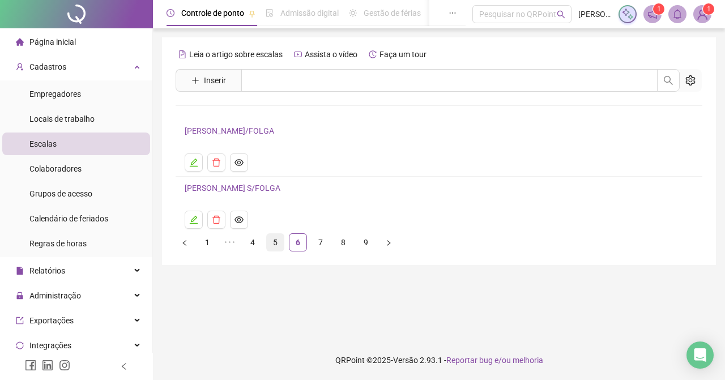
click at [275, 240] on link "5" at bounding box center [275, 242] width 17 height 17
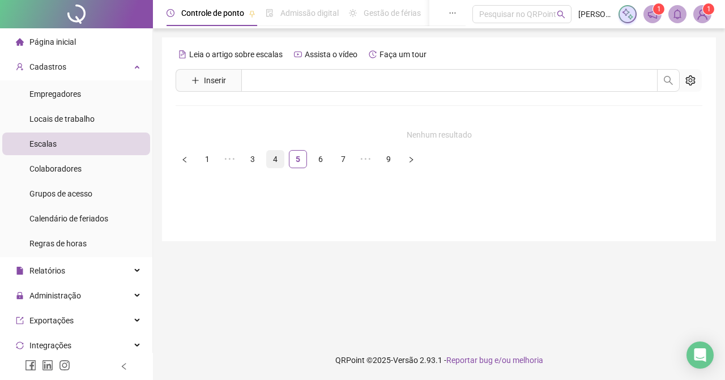
drag, startPoint x: 278, startPoint y: 157, endPoint x: 272, endPoint y: 165, distance: 9.7
click at [275, 162] on link "4" at bounding box center [275, 159] width 17 height 17
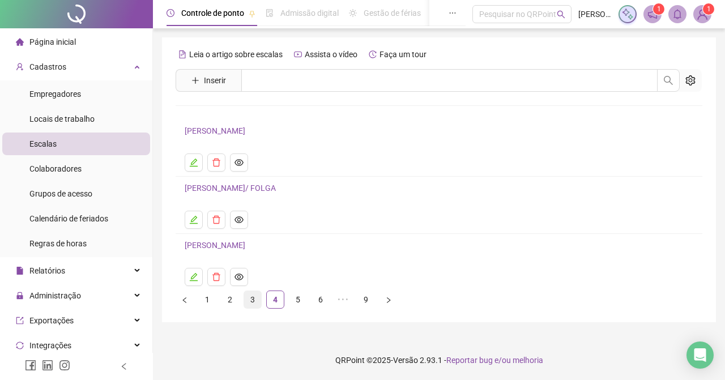
click at [253, 298] on link "3" at bounding box center [252, 299] width 17 height 17
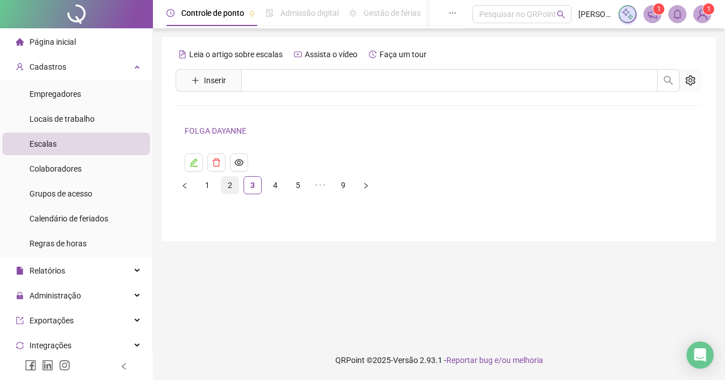
click at [231, 180] on link "2" at bounding box center [229, 185] width 17 height 17
click at [205, 184] on link "1" at bounding box center [207, 185] width 17 height 17
click at [684, 79] on button "button" at bounding box center [690, 80] width 23 height 23
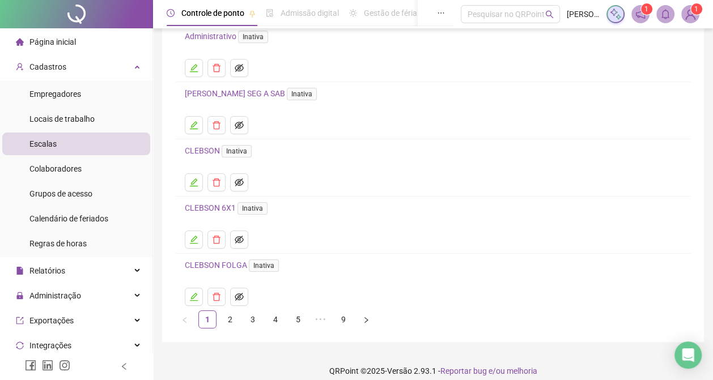
scroll to position [105, 0]
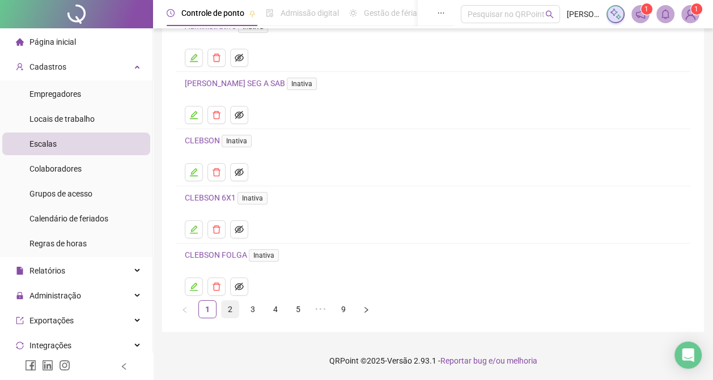
click at [229, 309] on link "2" at bounding box center [229, 309] width 17 height 17
click at [250, 308] on link "3" at bounding box center [252, 309] width 17 height 17
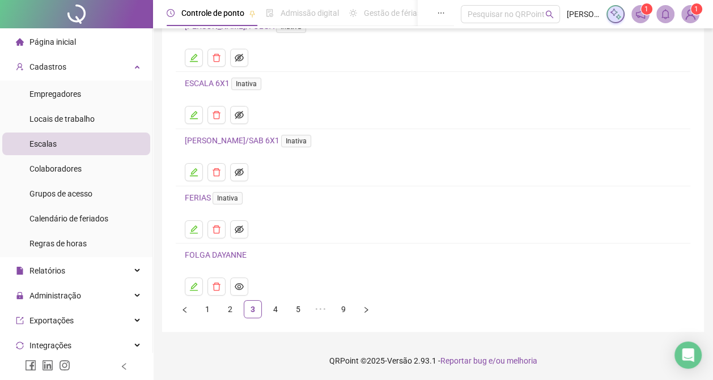
click at [276, 306] on link "4" at bounding box center [275, 309] width 17 height 17
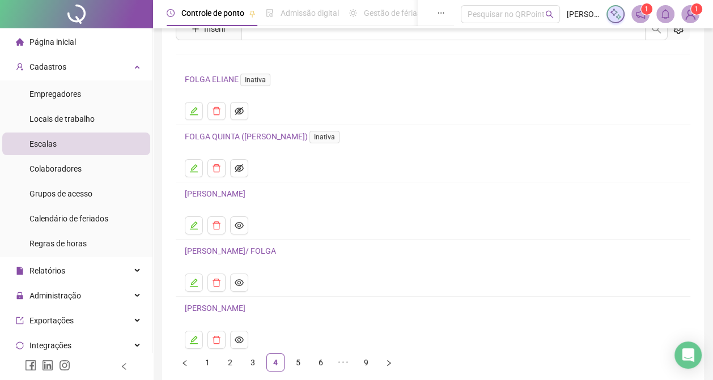
scroll to position [75, 0]
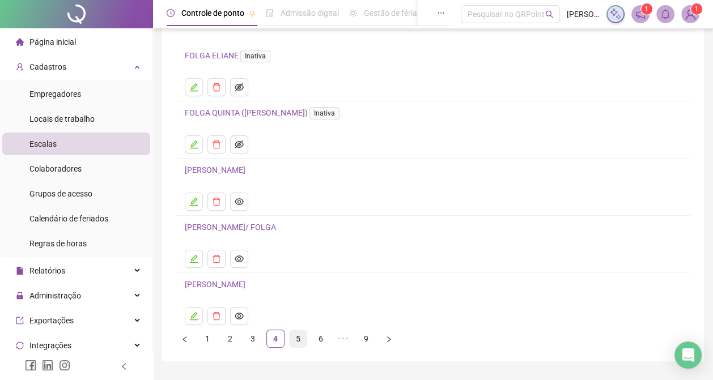
click at [299, 338] on link "5" at bounding box center [297, 338] width 17 height 17
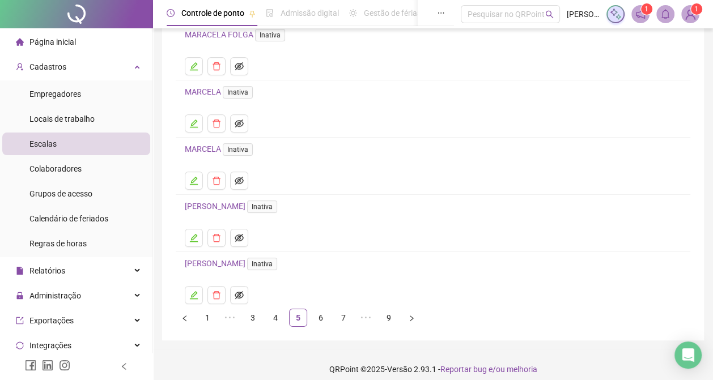
scroll to position [105, 0]
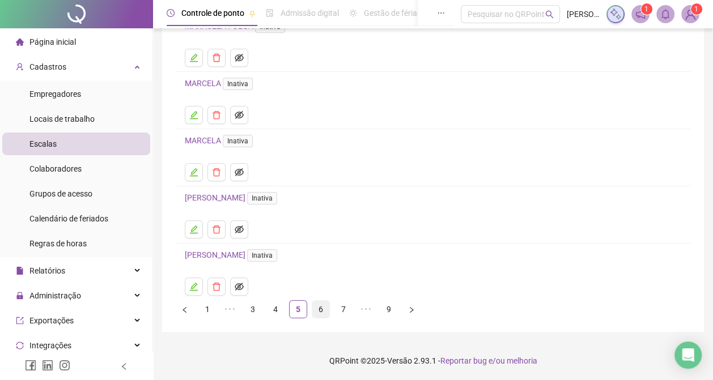
click at [321, 308] on link "6" at bounding box center [320, 309] width 17 height 17
click at [319, 307] on link "7" at bounding box center [320, 309] width 17 height 17
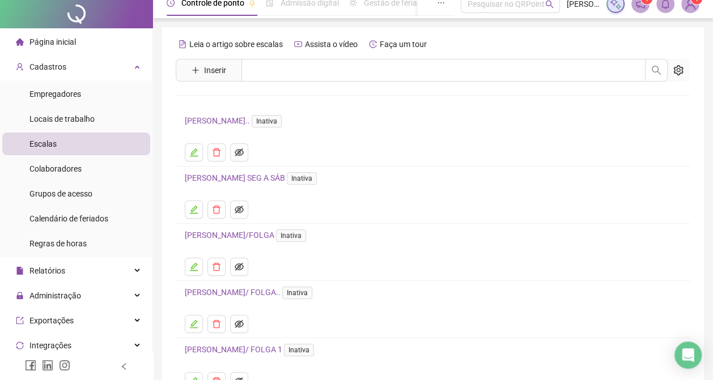
scroll to position [75, 0]
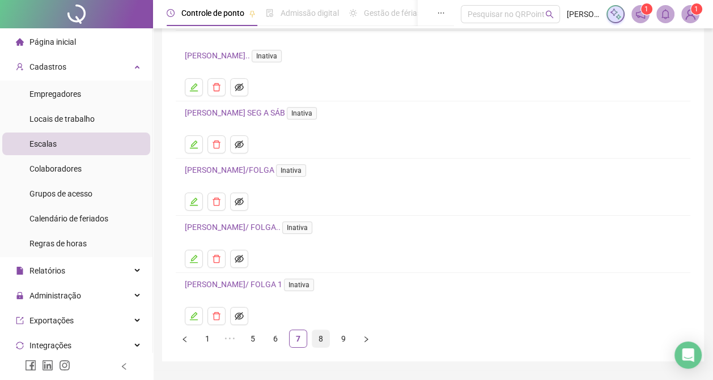
click at [322, 338] on link "8" at bounding box center [320, 338] width 17 height 17
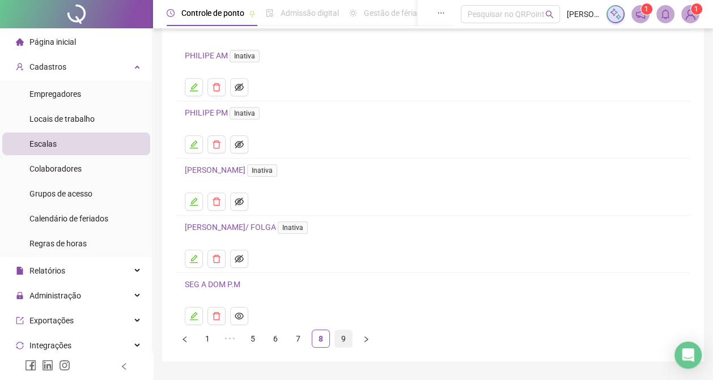
click at [341, 339] on link "9" at bounding box center [343, 338] width 17 height 17
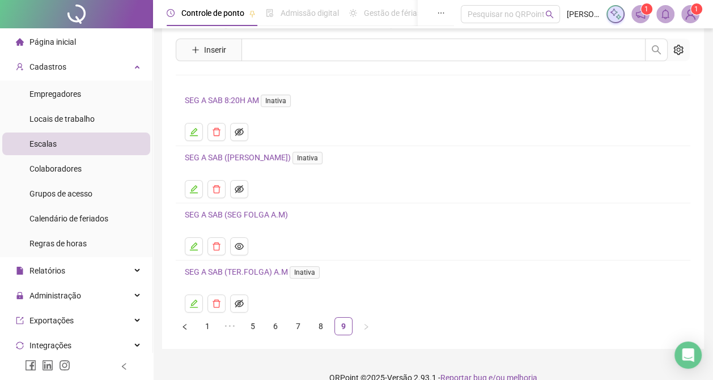
scroll to position [48, 0]
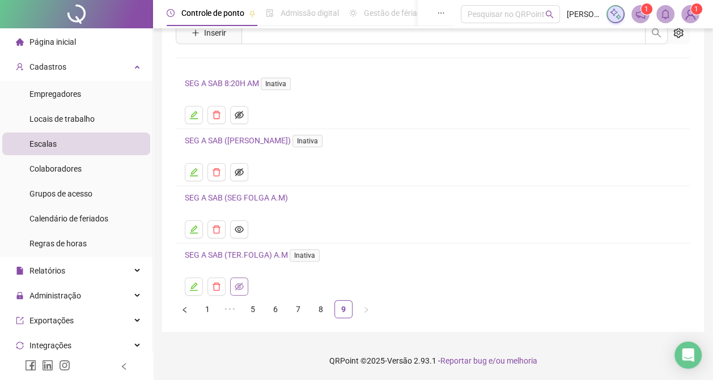
click at [240, 283] on icon "eye-invisible" at bounding box center [239, 287] width 9 height 8
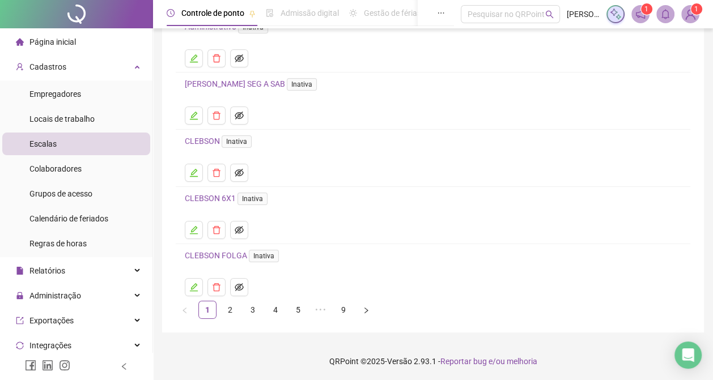
scroll to position [105, 0]
click at [340, 306] on link "9" at bounding box center [343, 309] width 17 height 17
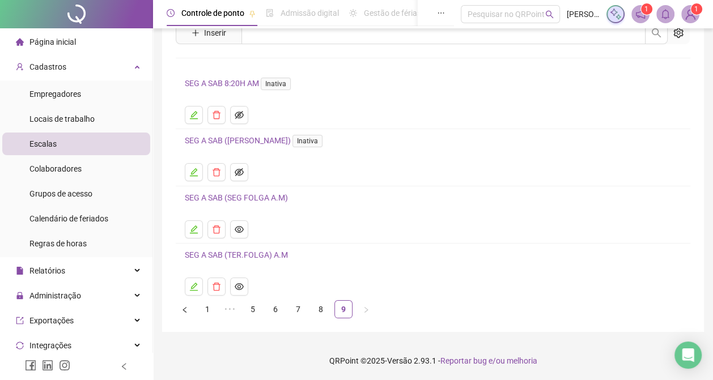
scroll to position [0, 0]
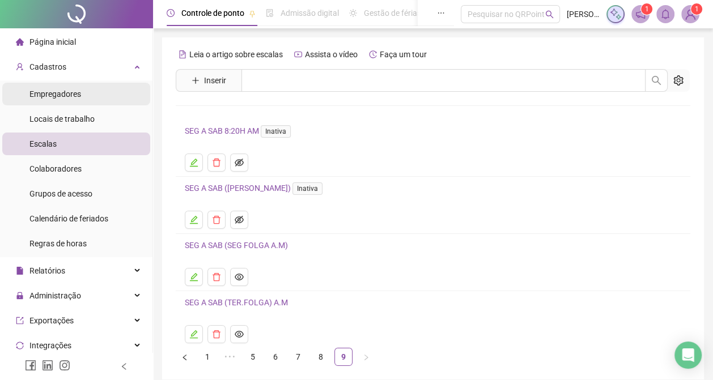
click at [59, 95] on span "Empregadores" at bounding box center [55, 94] width 52 height 9
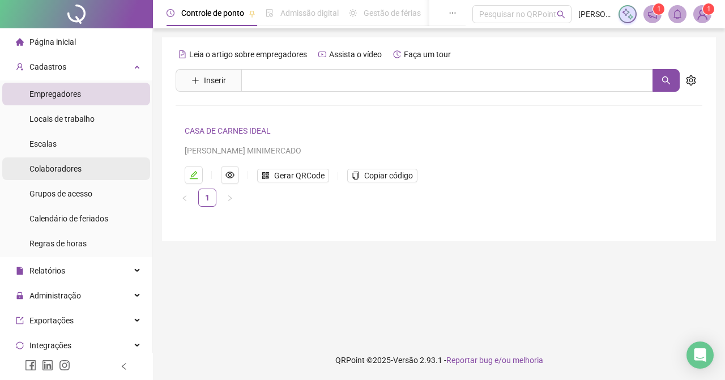
click at [70, 170] on span "Colaboradores" at bounding box center [55, 168] width 52 height 9
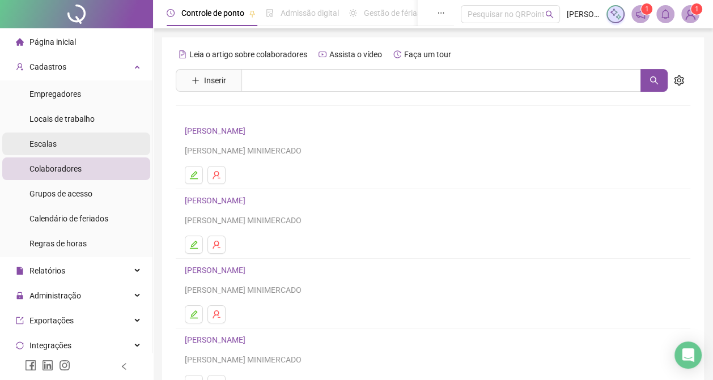
click at [65, 96] on span "Empregadores" at bounding box center [55, 94] width 52 height 9
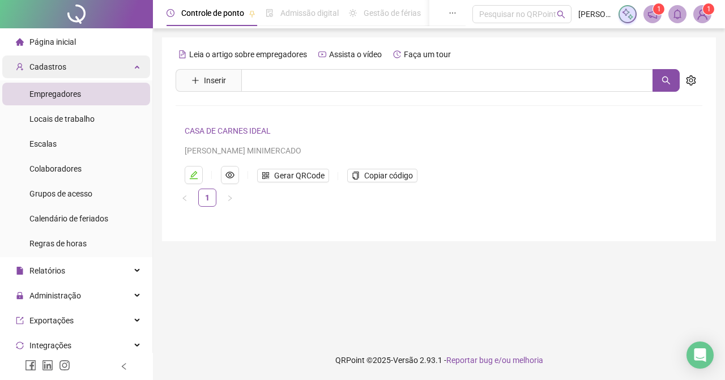
click at [63, 64] on span "Cadastros" at bounding box center [47, 66] width 37 height 9
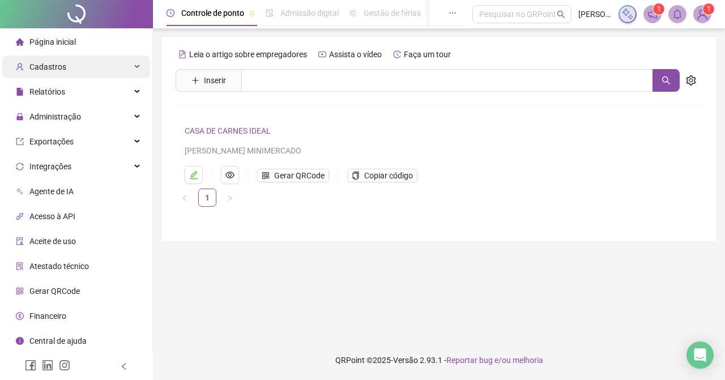
drag, startPoint x: 80, startPoint y: 66, endPoint x: 81, endPoint y: 73, distance: 6.8
click at [81, 67] on div "Cadastros" at bounding box center [76, 67] width 148 height 23
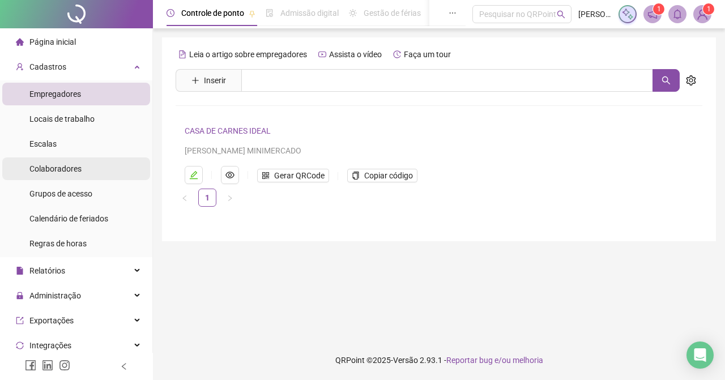
click at [86, 166] on li "Colaboradores" at bounding box center [76, 168] width 148 height 23
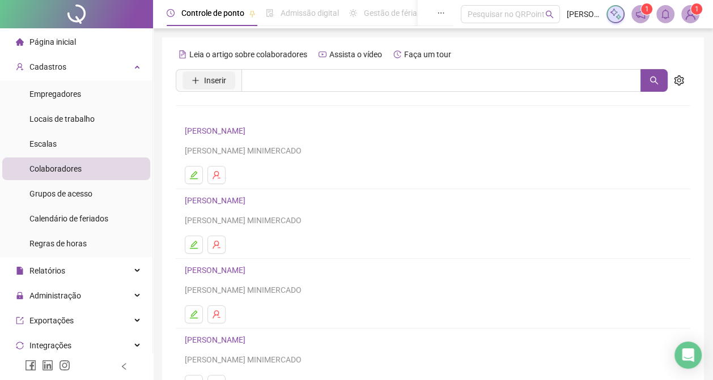
click at [216, 79] on span "Inserir" at bounding box center [215, 80] width 22 height 12
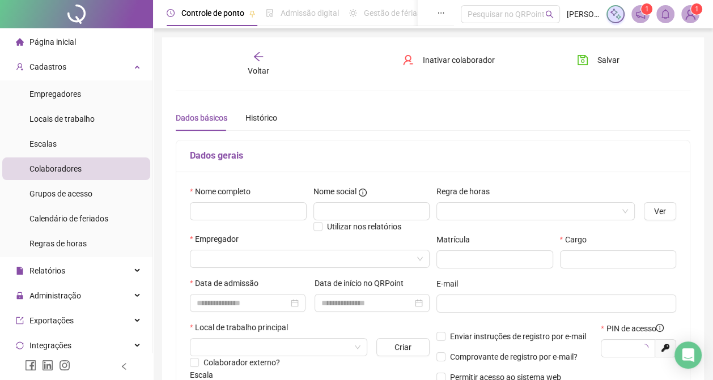
type input "*****"
click at [263, 71] on span "Voltar" at bounding box center [259, 70] width 22 height 9
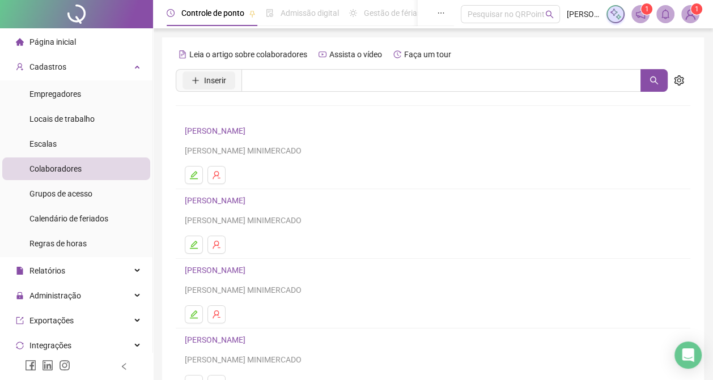
click at [218, 79] on span "Inserir" at bounding box center [215, 80] width 22 height 12
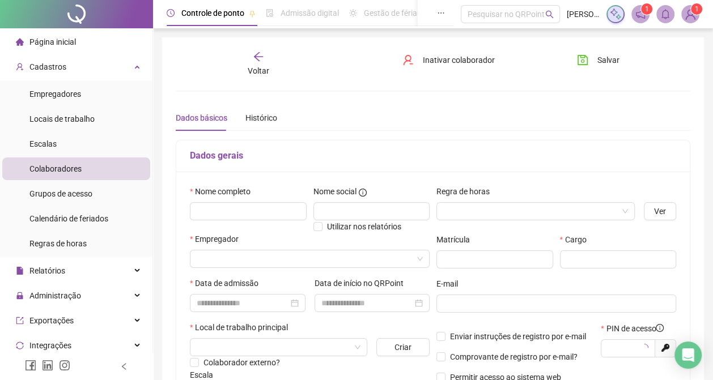
type input "*****"
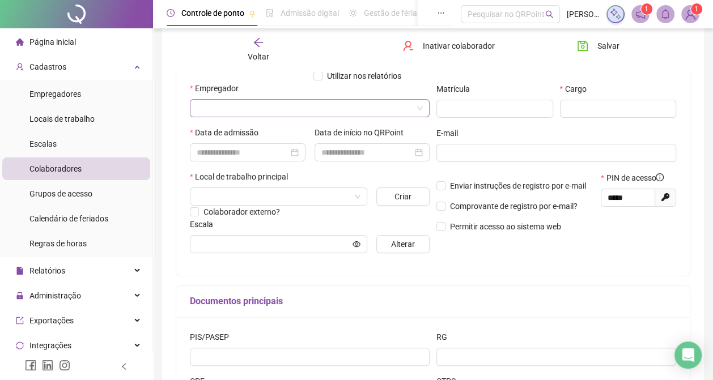
scroll to position [75, 0]
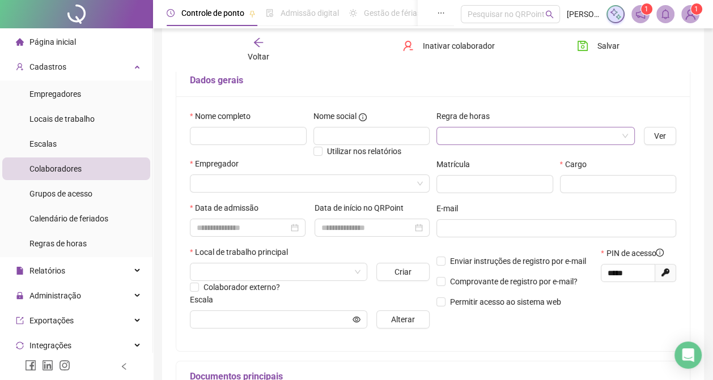
click at [475, 137] on input "search" at bounding box center [530, 135] width 174 height 17
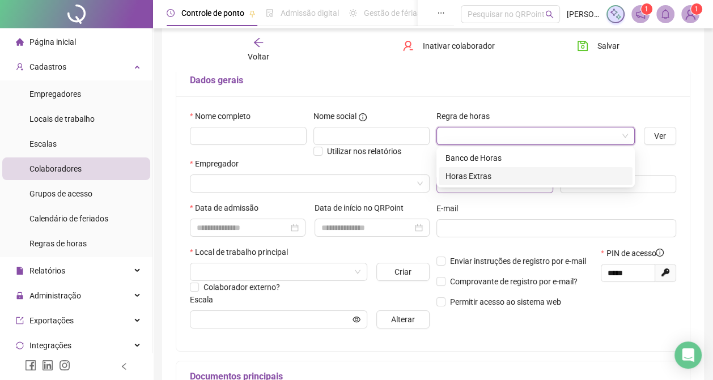
drag, startPoint x: 483, startPoint y: 177, endPoint x: 475, endPoint y: 178, distance: 7.6
click at [483, 176] on div "Horas Extras" at bounding box center [535, 176] width 180 height 12
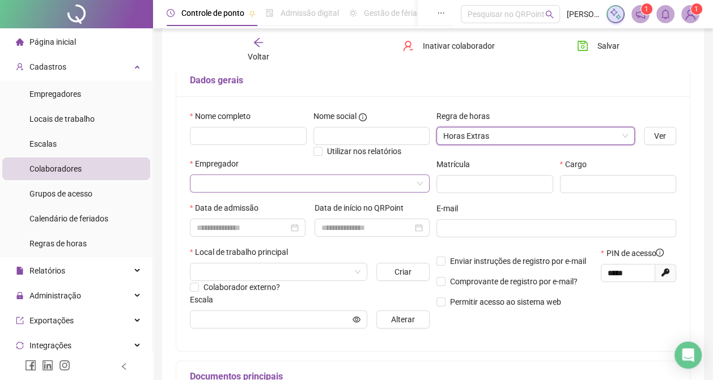
click at [270, 188] on input "search" at bounding box center [305, 183] width 216 height 17
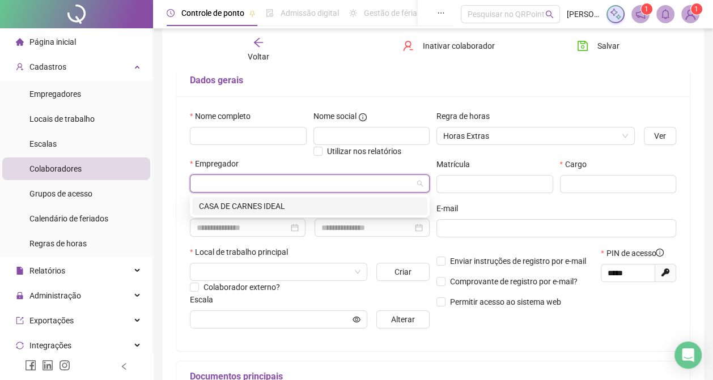
click at [271, 208] on div "CASA DE CARNES IDEAL" at bounding box center [309, 206] width 221 height 12
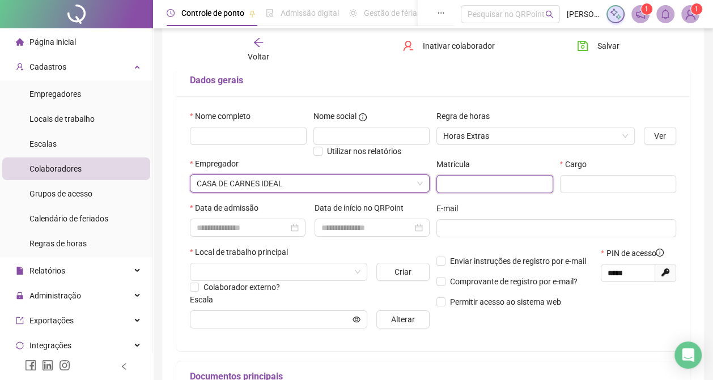
click at [482, 184] on input "text" at bounding box center [494, 184] width 117 height 18
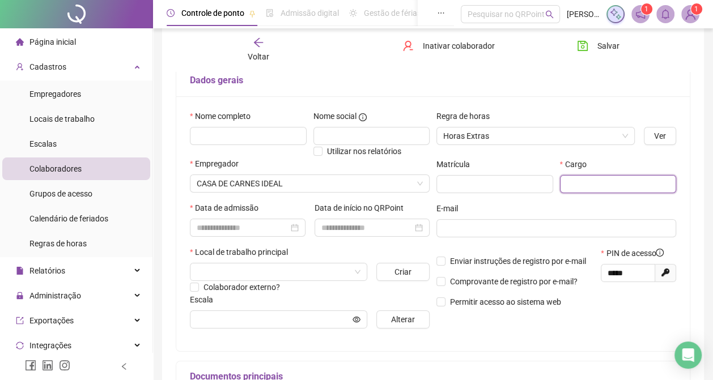
click at [576, 184] on input "text" at bounding box center [618, 184] width 117 height 18
click at [643, 180] on input "**********" at bounding box center [618, 184] width 117 height 18
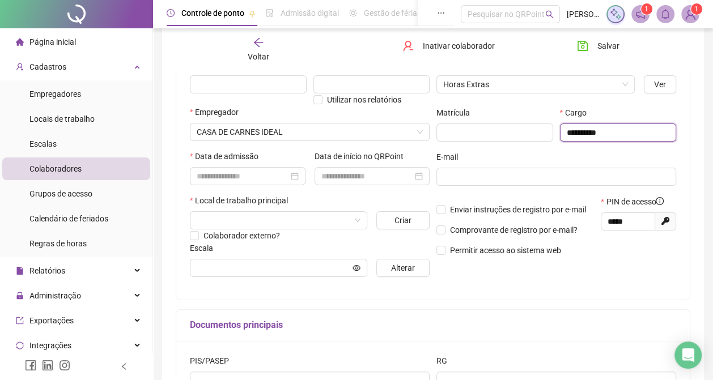
scroll to position [151, 0]
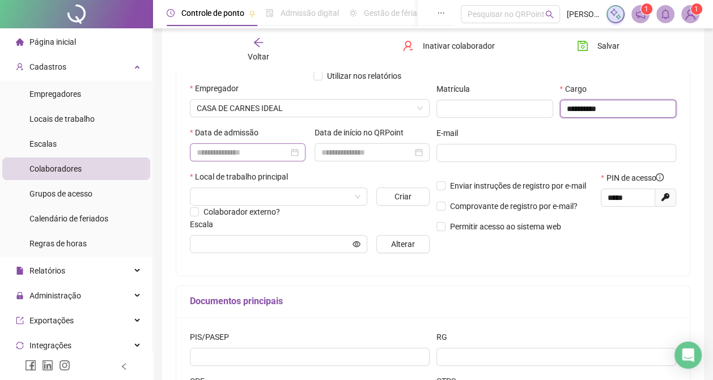
type input "**********"
click at [245, 154] on input at bounding box center [243, 152] width 92 height 12
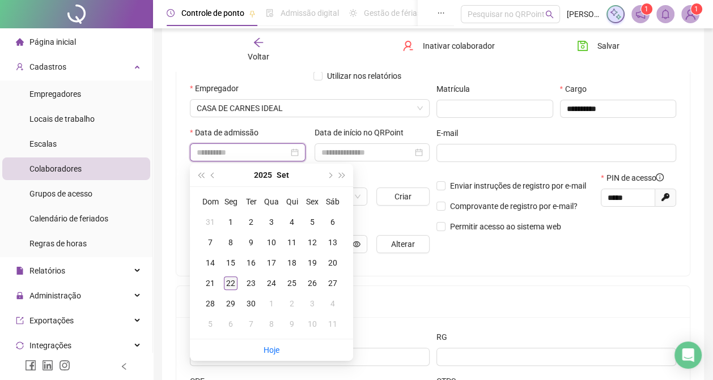
type input "**********"
click at [231, 279] on div "22" at bounding box center [231, 283] width 14 height 14
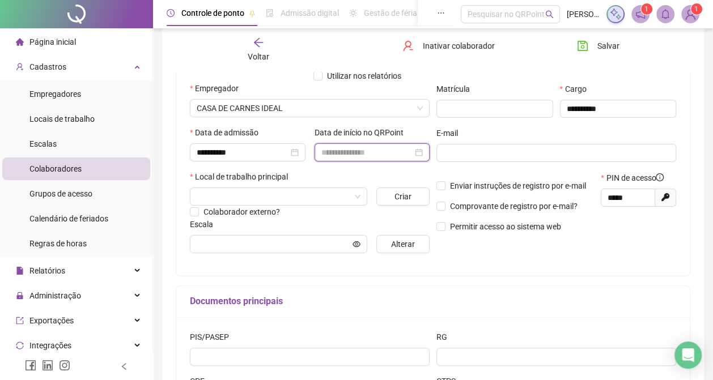
click at [364, 151] on input at bounding box center [367, 152] width 92 height 12
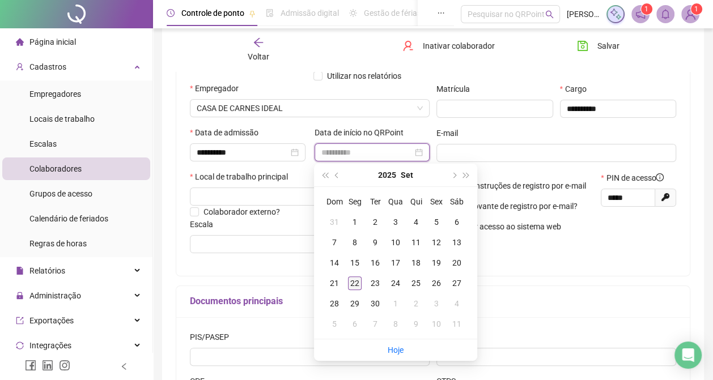
type input "**********"
click at [356, 282] on div "22" at bounding box center [355, 283] width 14 height 14
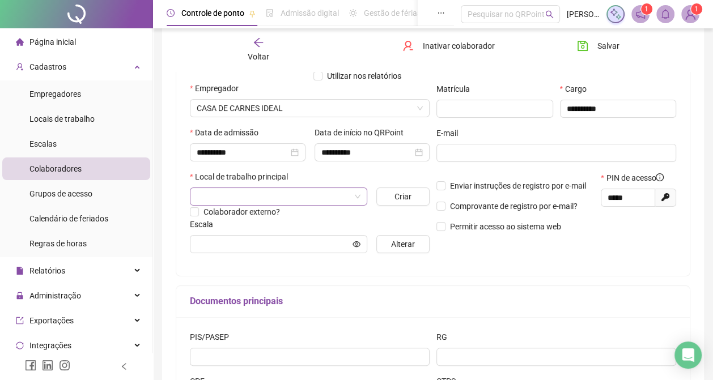
click at [292, 198] on input "search" at bounding box center [274, 196] width 154 height 17
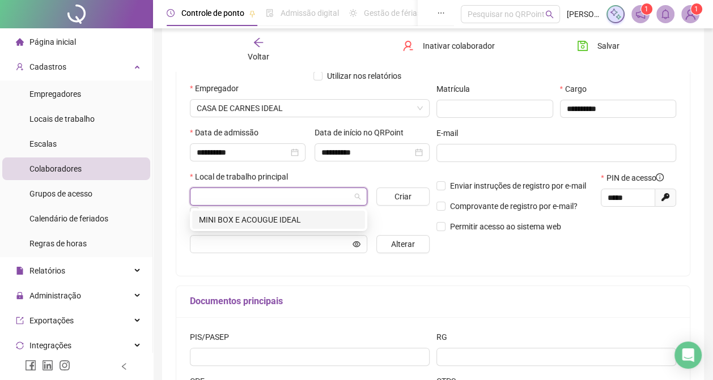
click at [295, 218] on div "MINI BOX E ACOUGUE IDEAL" at bounding box center [278, 220] width 159 height 12
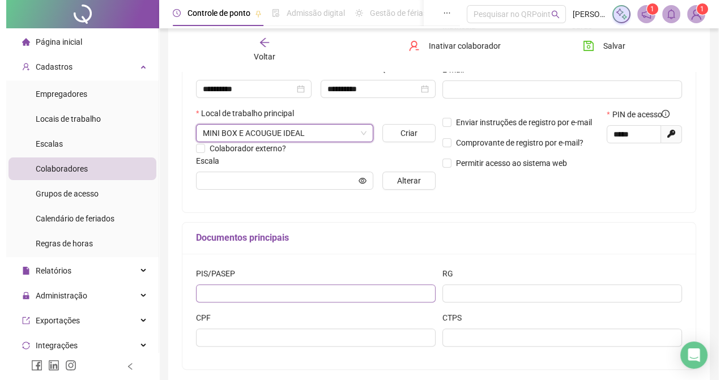
scroll to position [190, 0]
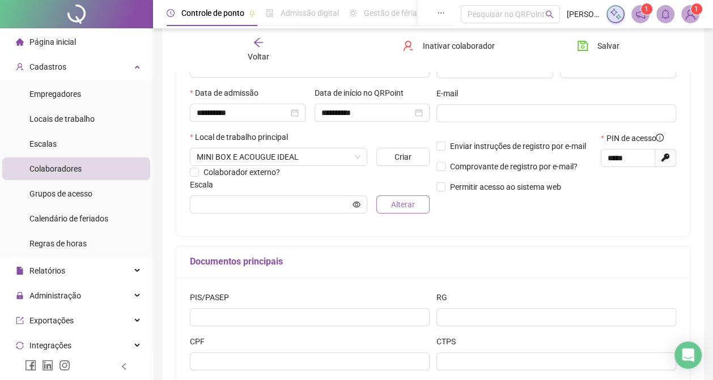
click at [396, 206] on span "Alterar" at bounding box center [403, 204] width 24 height 12
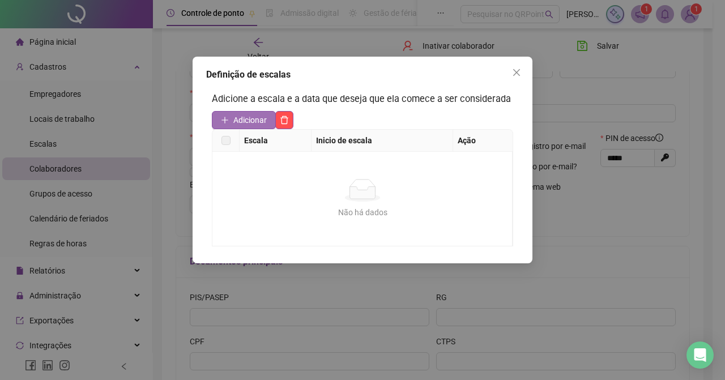
click at [258, 116] on span "Adicionar" at bounding box center [249, 120] width 33 height 12
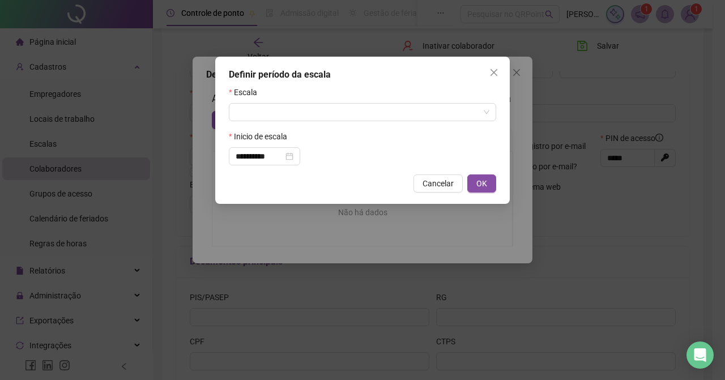
click at [285, 125] on form "**********" at bounding box center [362, 125] width 267 height 79
click at [285, 117] on input "search" at bounding box center [358, 112] width 244 height 17
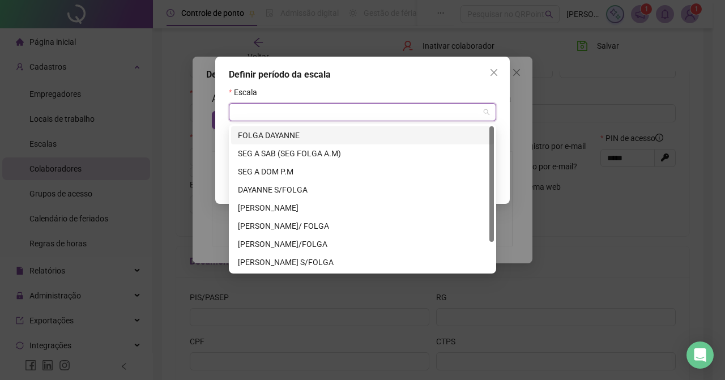
click at [301, 112] on input "search" at bounding box center [358, 112] width 244 height 17
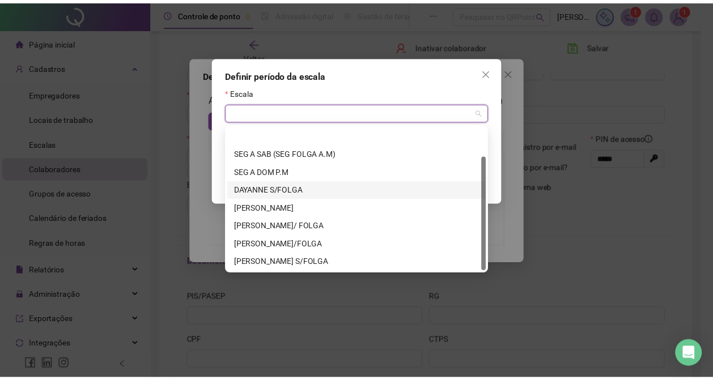
scroll to position [36, 0]
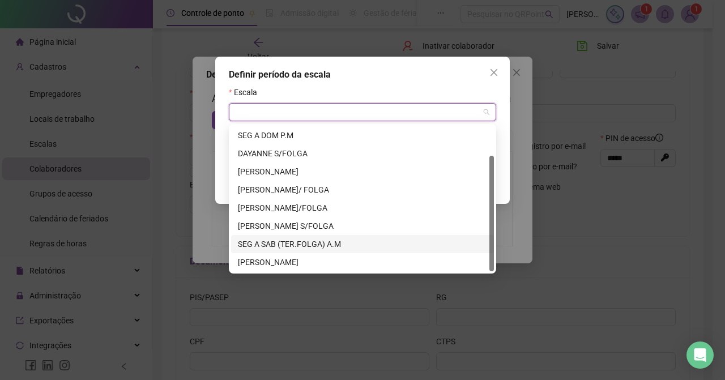
click at [310, 241] on div "SEG A SAB (TER.FOLGA) A.M" at bounding box center [362, 244] width 249 height 12
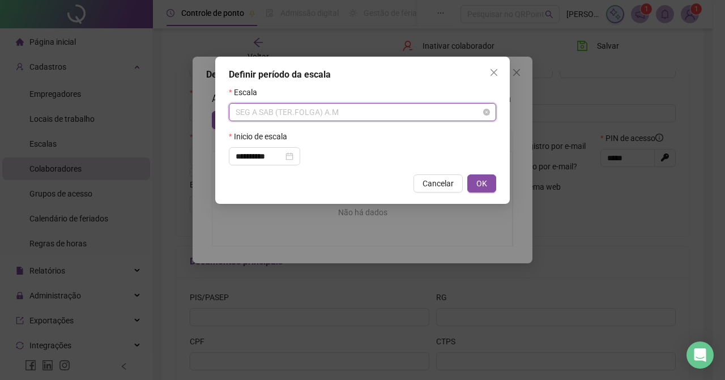
click at [349, 114] on span "SEG A SAB (TER.FOLGA) A.M" at bounding box center [363, 112] width 254 height 17
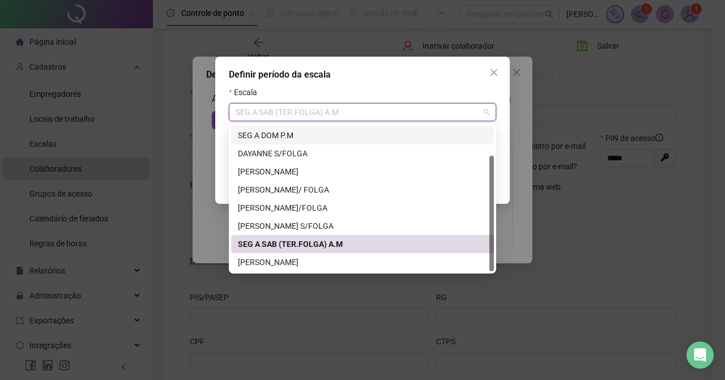
click at [272, 135] on div "SEG A DOM P.M" at bounding box center [362, 135] width 249 height 12
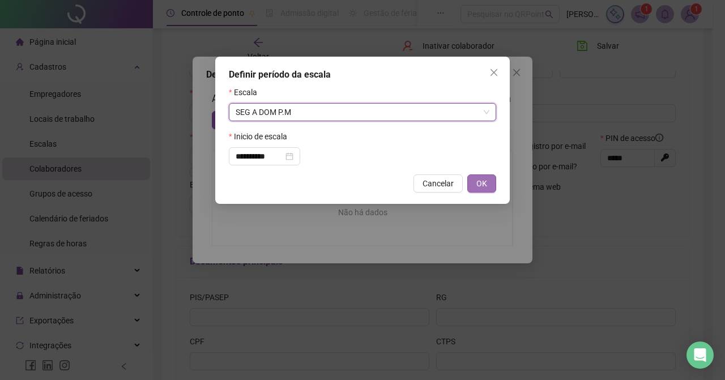
click at [480, 184] on span "OK" at bounding box center [481, 183] width 11 height 12
type input "**********"
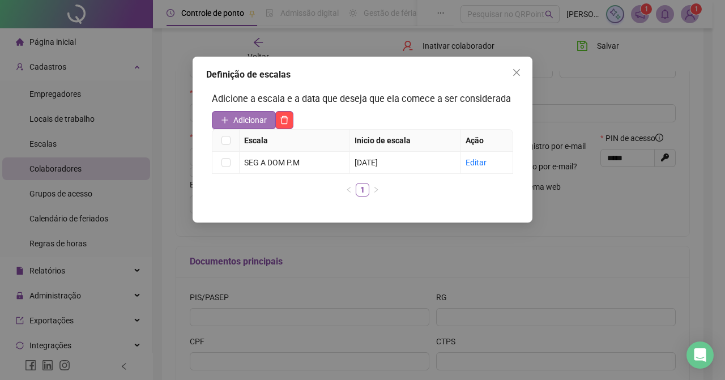
click at [262, 117] on span "Adicionar" at bounding box center [249, 120] width 33 height 12
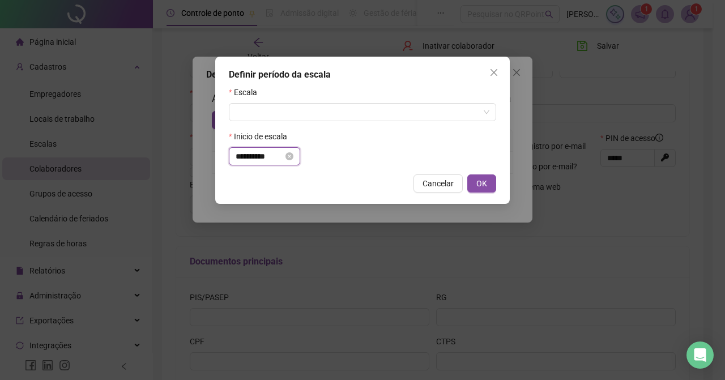
click at [278, 157] on input "**********" at bounding box center [260, 156] width 48 height 12
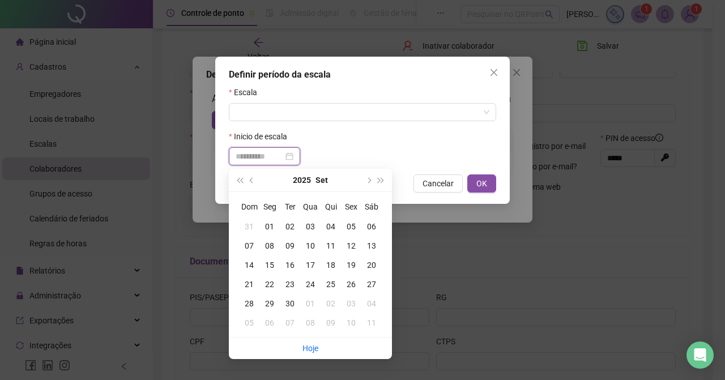
type input "**********"
click at [269, 300] on div "29" at bounding box center [269, 303] width 20 height 12
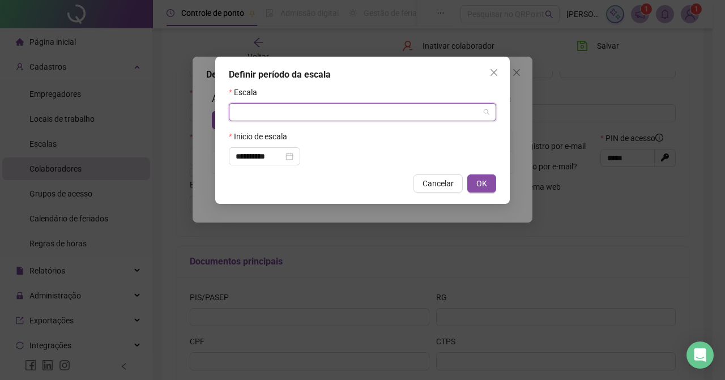
click at [274, 113] on input "search" at bounding box center [358, 112] width 244 height 17
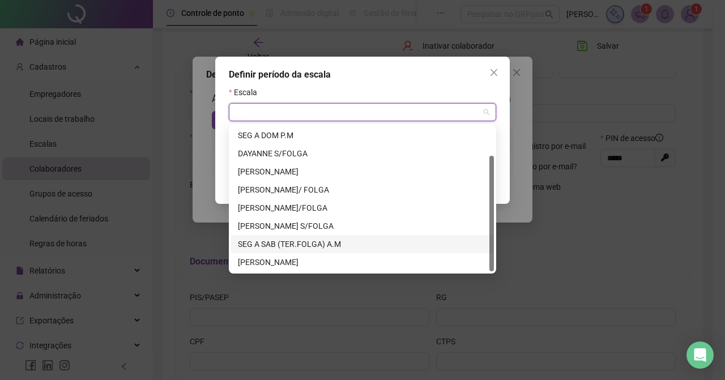
click at [308, 239] on div "SEG A SAB (TER.FOLGA) A.M" at bounding box center [362, 244] width 249 height 12
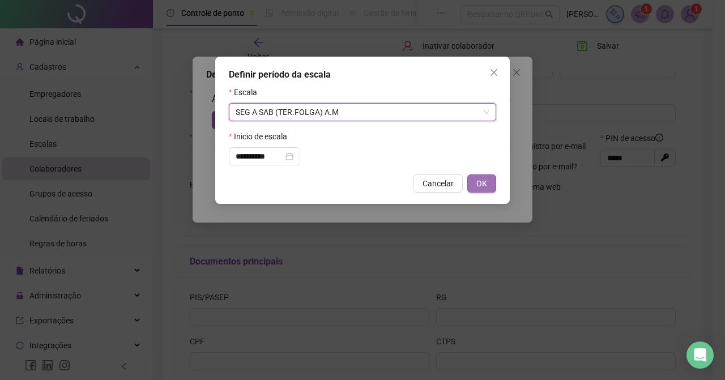
click at [474, 189] on button "OK" at bounding box center [481, 183] width 29 height 18
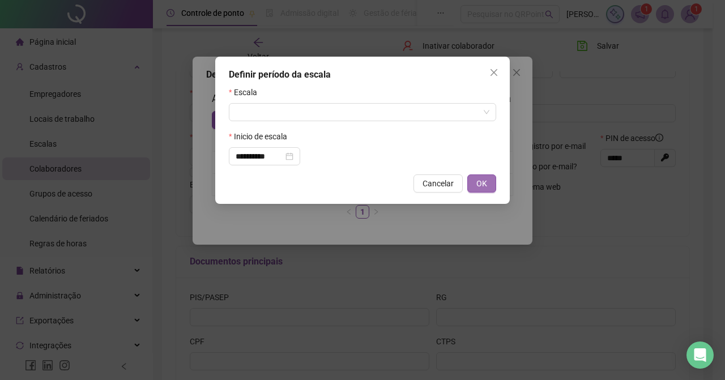
type input "**********"
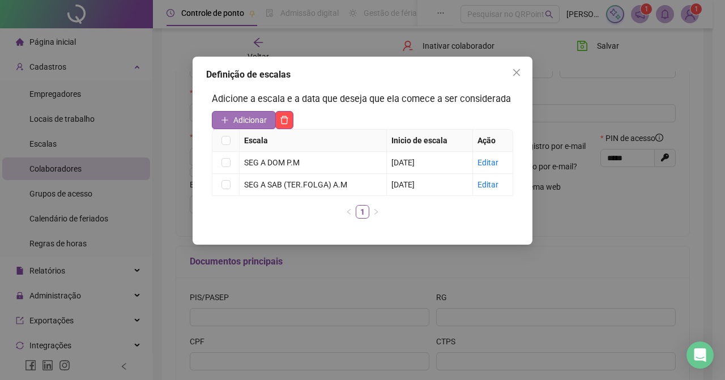
click at [252, 123] on span "Adicionar" at bounding box center [249, 120] width 33 height 12
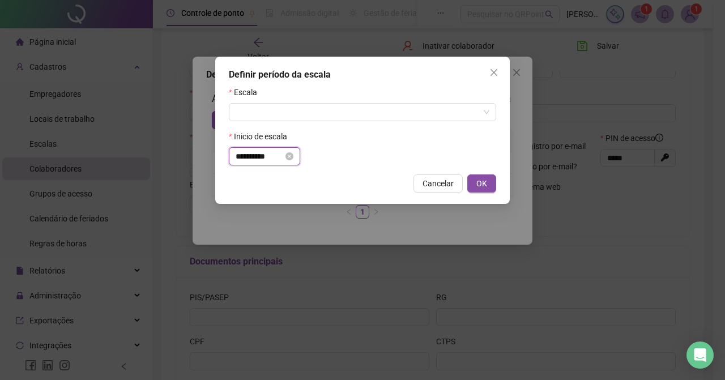
click at [283, 158] on input "**********" at bounding box center [260, 156] width 48 height 12
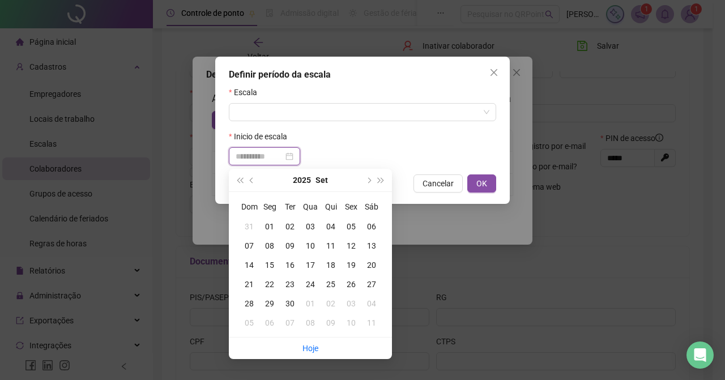
type input "**********"
click at [270, 321] on div "06" at bounding box center [269, 323] width 20 height 12
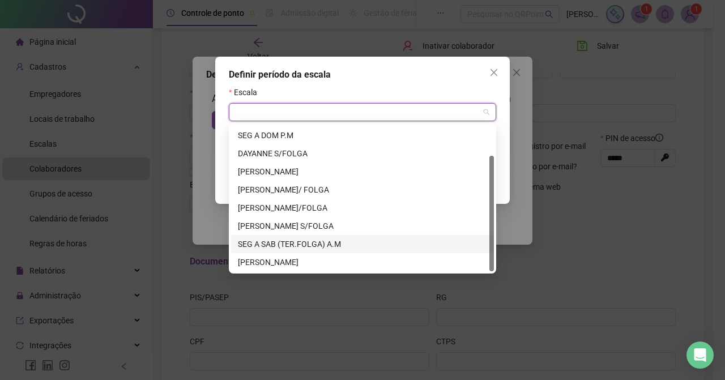
click at [278, 114] on input "search" at bounding box center [358, 112] width 244 height 17
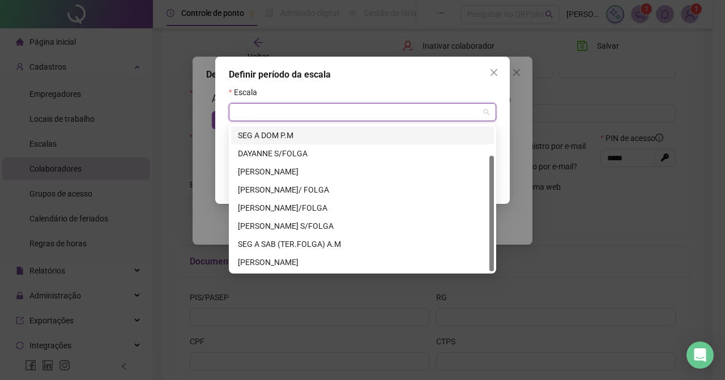
click at [282, 131] on div "SEG A DOM P.M" at bounding box center [362, 135] width 249 height 12
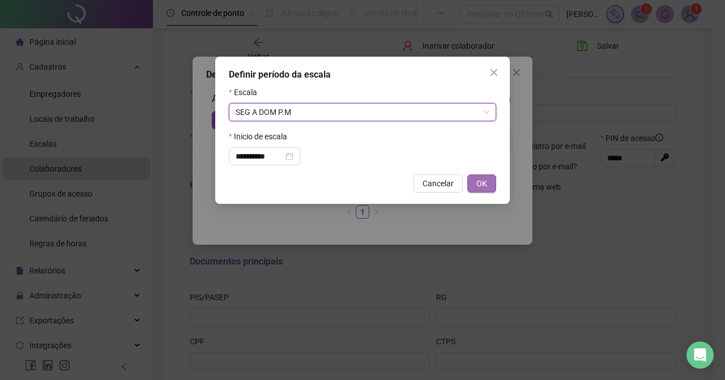
click at [476, 177] on button "OK" at bounding box center [481, 183] width 29 height 18
type input "**********"
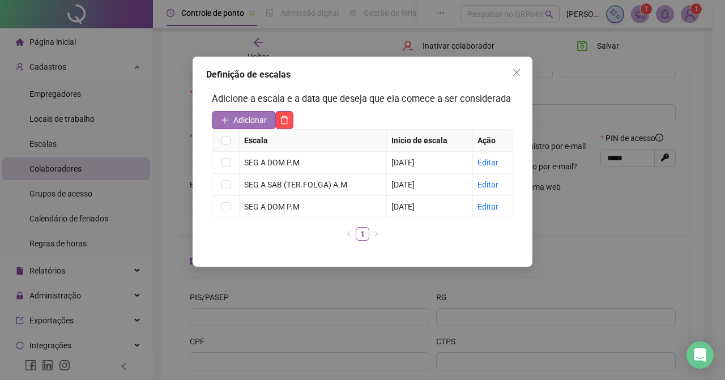
click at [245, 120] on span "Adicionar" at bounding box center [249, 120] width 33 height 12
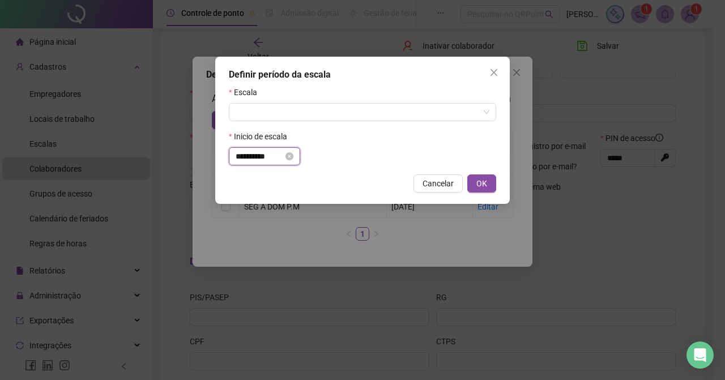
click at [275, 156] on input "**********" at bounding box center [260, 156] width 48 height 12
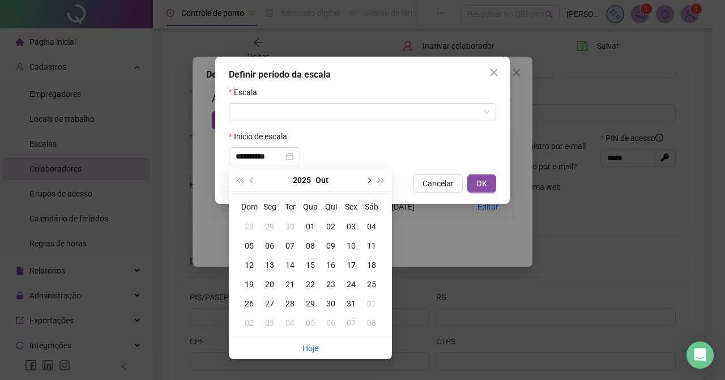
click at [366, 177] on button "next-year" at bounding box center [368, 180] width 12 height 23
click at [250, 174] on button "prev-year" at bounding box center [252, 180] width 12 height 23
type input "**********"
click at [266, 261] on div "13" at bounding box center [269, 265] width 20 height 12
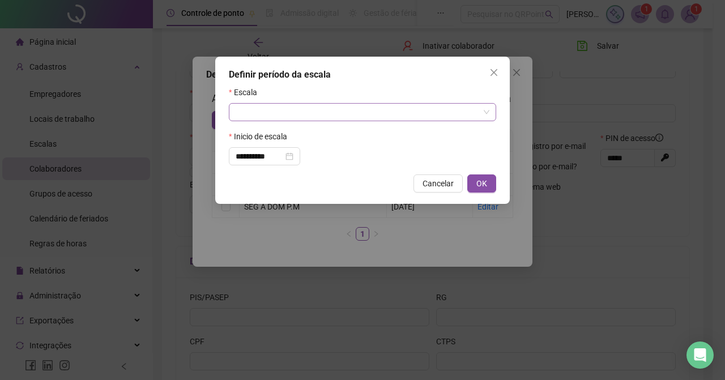
click at [291, 114] on input "search" at bounding box center [358, 112] width 244 height 17
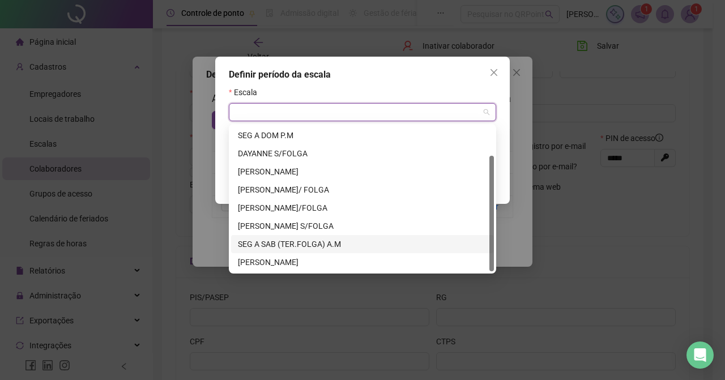
click at [281, 246] on div "SEG A SAB (TER.FOLGA) A.M" at bounding box center [362, 244] width 249 height 12
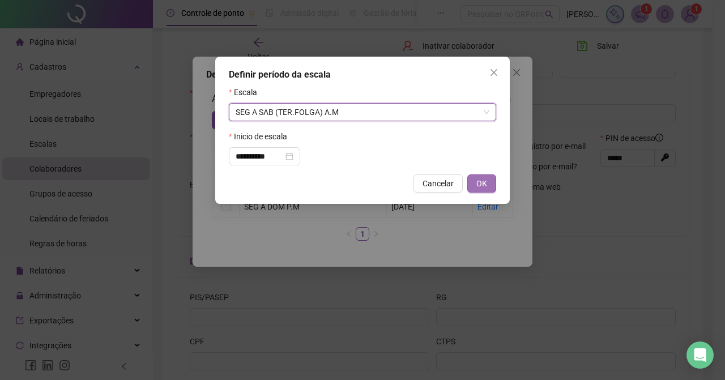
click at [469, 178] on button "OK" at bounding box center [481, 183] width 29 height 18
type input "**********"
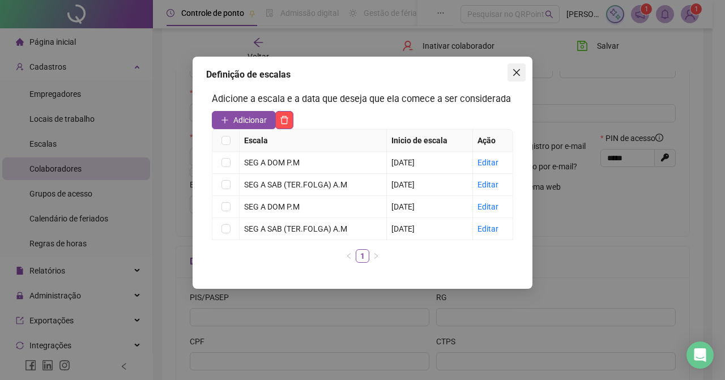
click at [509, 74] on span "Close" at bounding box center [517, 72] width 18 height 9
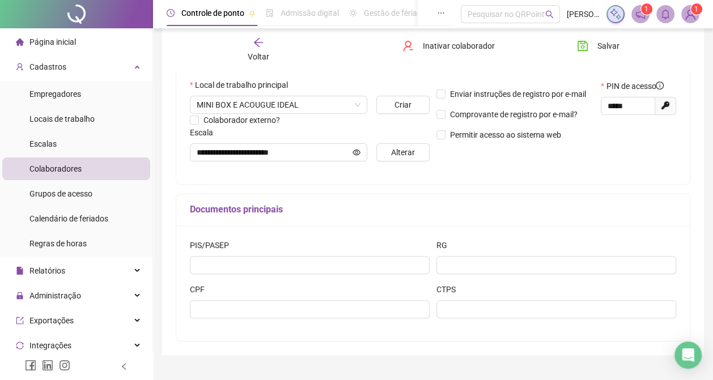
scroll to position [266, 0]
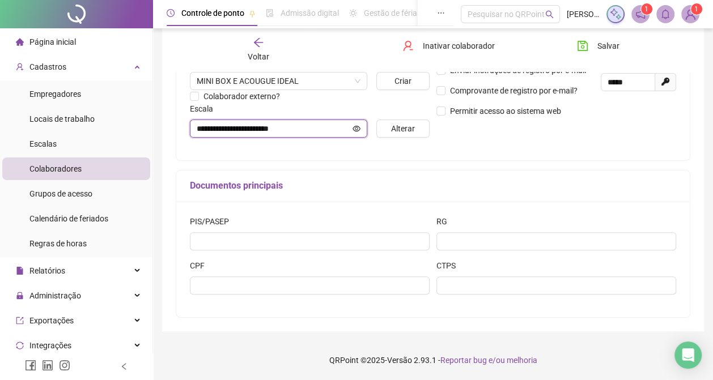
click at [334, 130] on input "**********" at bounding box center [274, 128] width 154 height 12
click at [391, 130] on span "Alterar" at bounding box center [403, 128] width 24 height 12
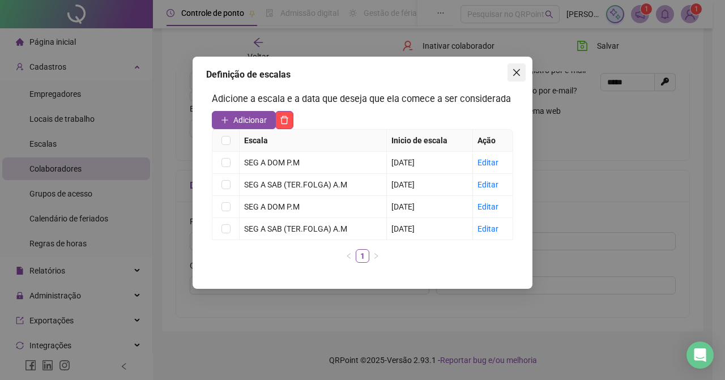
drag, startPoint x: 517, startPoint y: 72, endPoint x: 511, endPoint y: 70, distance: 6.5
click at [517, 72] on icon "close" at bounding box center [516, 72] width 9 height 9
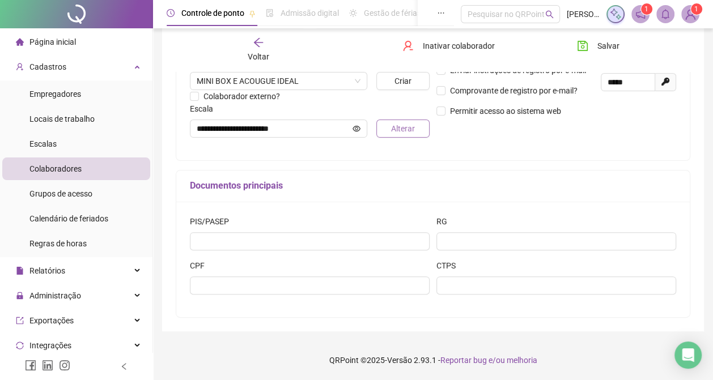
click at [394, 127] on span "Alterar" at bounding box center [403, 128] width 24 height 12
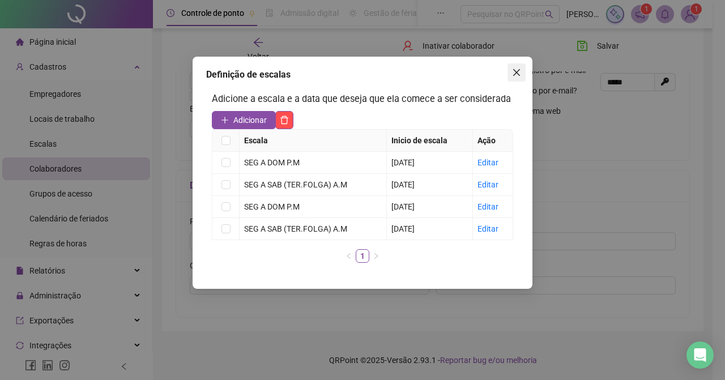
click at [514, 69] on icon "close" at bounding box center [516, 72] width 9 height 9
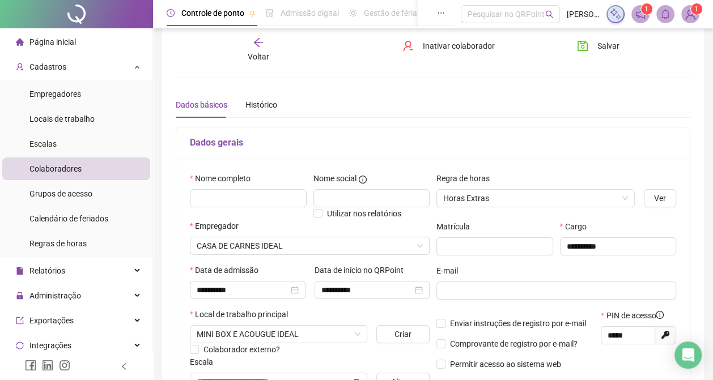
scroll to position [0, 0]
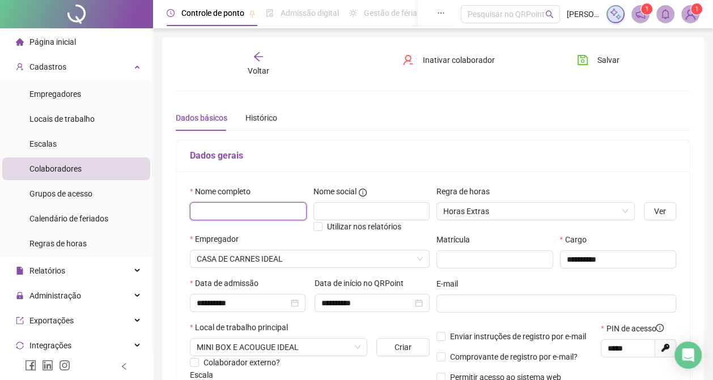
click at [232, 215] on input "text" at bounding box center [248, 211] width 117 height 18
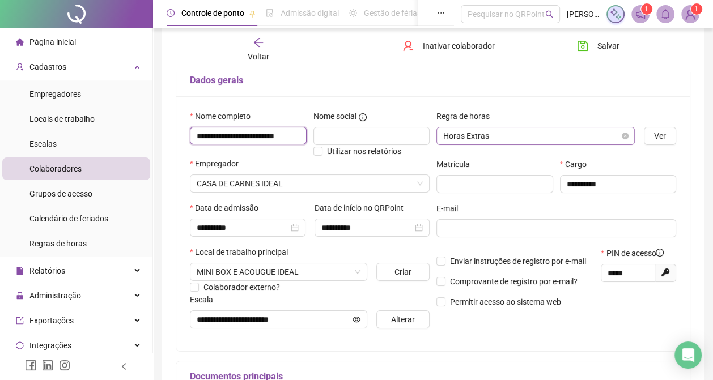
scroll to position [0, 7]
type input "**********"
click at [617, 42] on span "Salvar" at bounding box center [608, 46] width 22 height 12
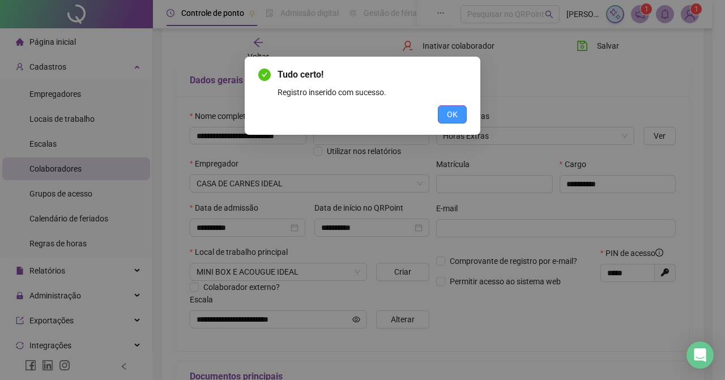
click at [455, 112] on span "OK" at bounding box center [452, 114] width 11 height 12
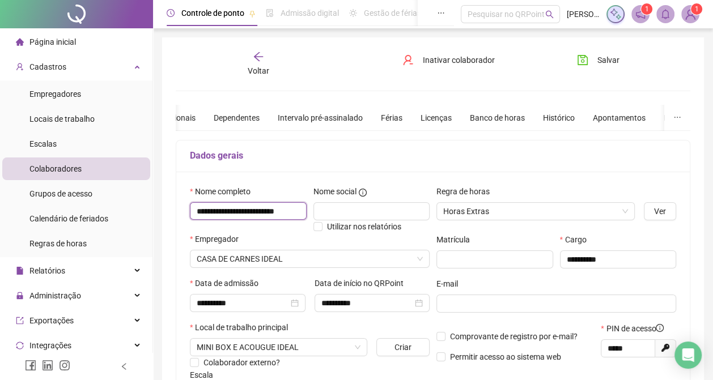
click at [300, 208] on input "**********" at bounding box center [248, 211] width 117 height 18
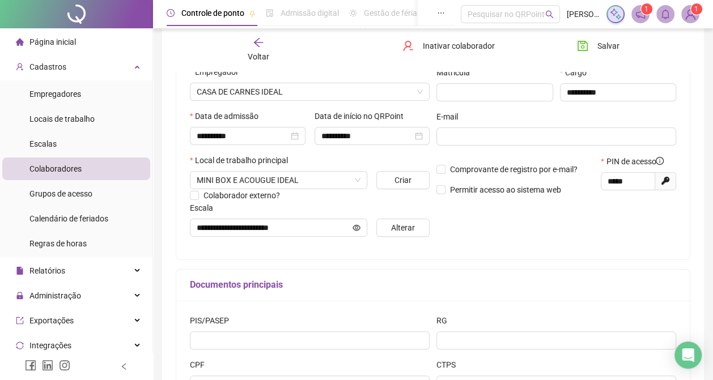
scroll to position [190, 0]
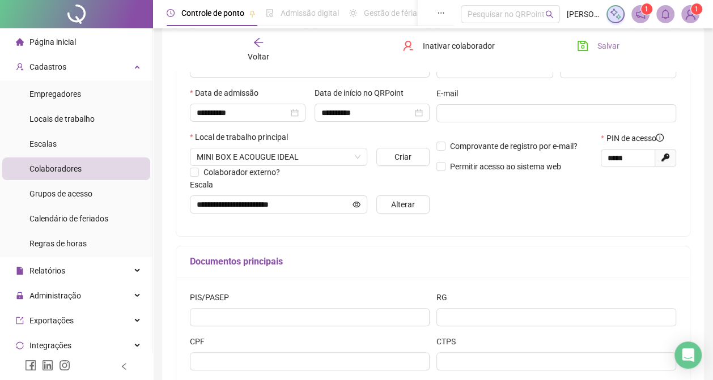
click at [592, 49] on button "Salvar" at bounding box center [597, 46] width 59 height 18
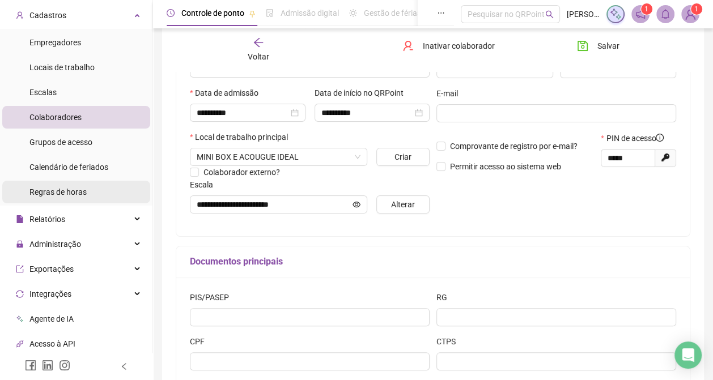
scroll to position [75, 0]
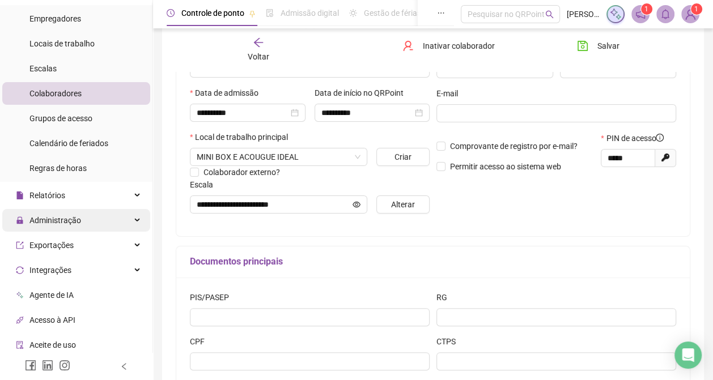
click at [83, 220] on div "Administração" at bounding box center [76, 220] width 148 height 23
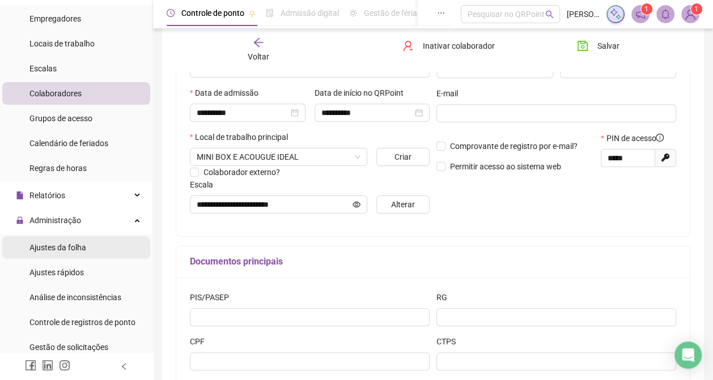
click at [84, 250] on span "Ajustes da folha" at bounding box center [57, 247] width 57 height 9
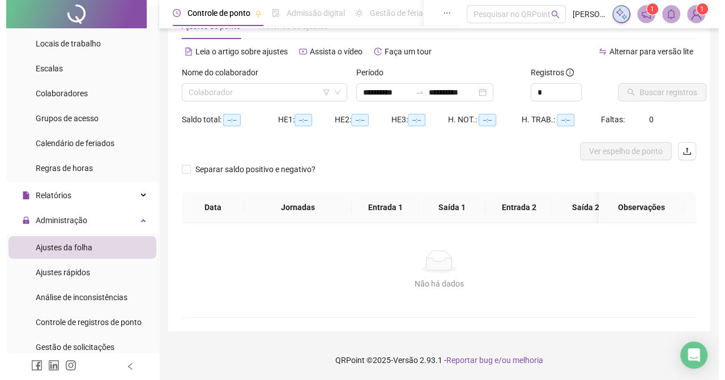
scroll to position [50, 0]
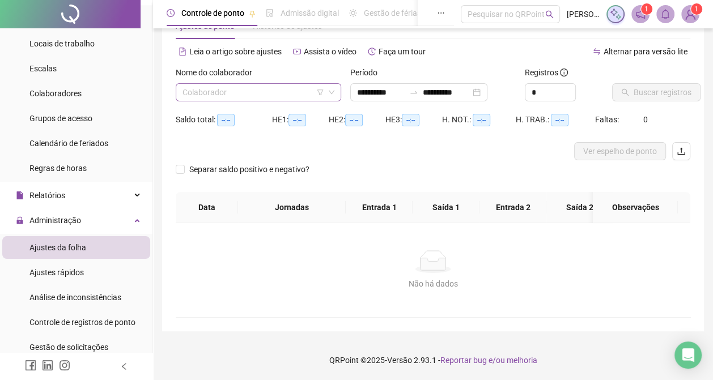
type input "**********"
click at [249, 86] on input "search" at bounding box center [253, 92] width 142 height 17
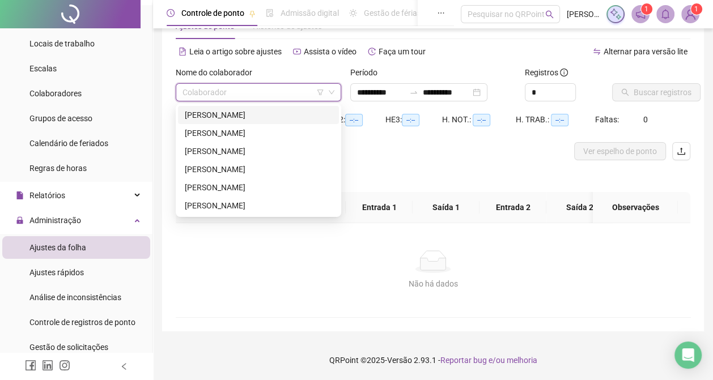
click at [220, 109] on div "[PERSON_NAME]" at bounding box center [258, 115] width 147 height 12
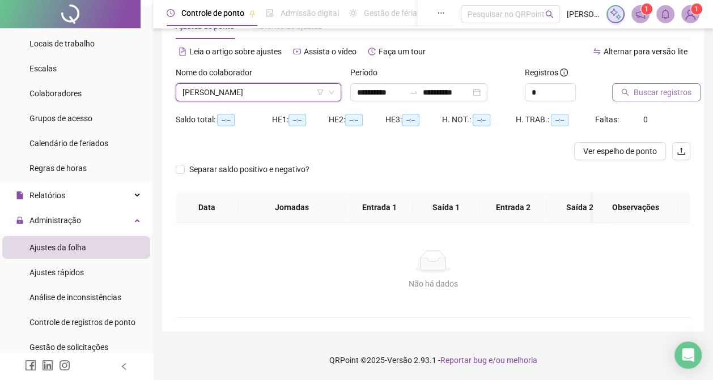
click at [646, 86] on span "Buscar registros" at bounding box center [662, 92] width 58 height 12
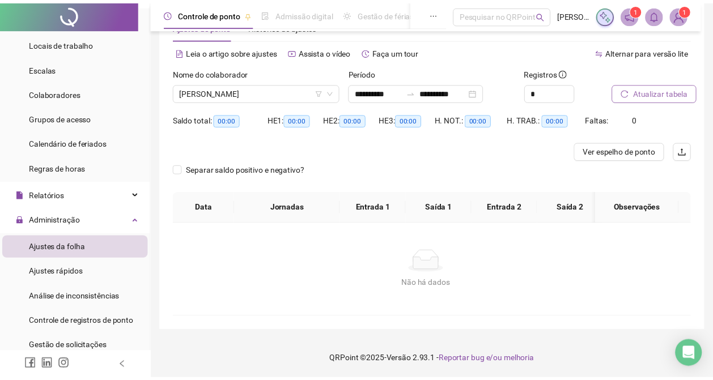
scroll to position [37, 0]
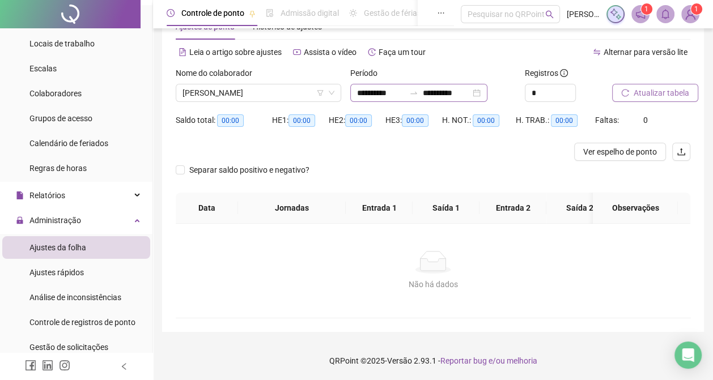
click at [487, 92] on div "**********" at bounding box center [418, 93] width 137 height 18
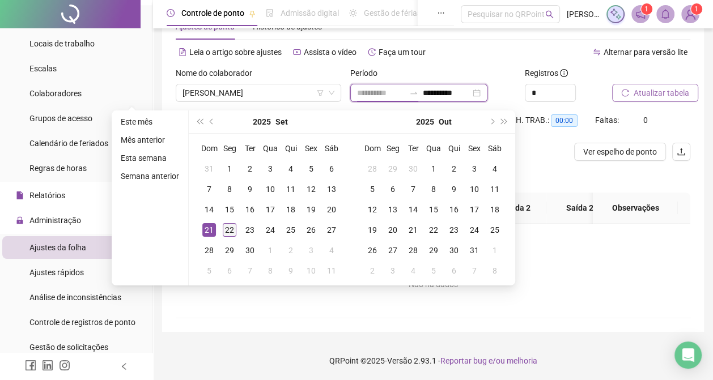
type input "**********"
click at [231, 225] on div "22" at bounding box center [230, 230] width 14 height 14
type input "**********"
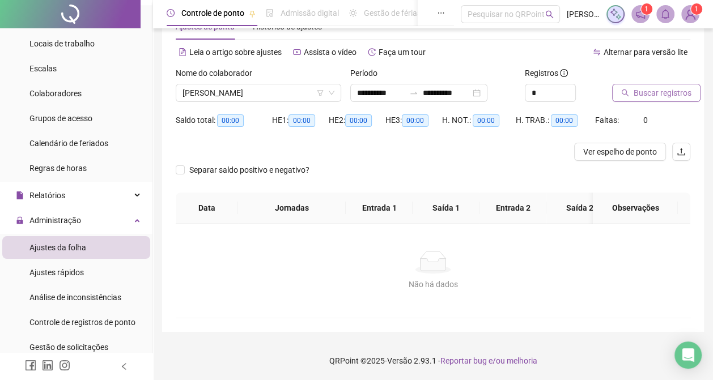
click at [674, 92] on span "Buscar registros" at bounding box center [662, 93] width 58 height 12
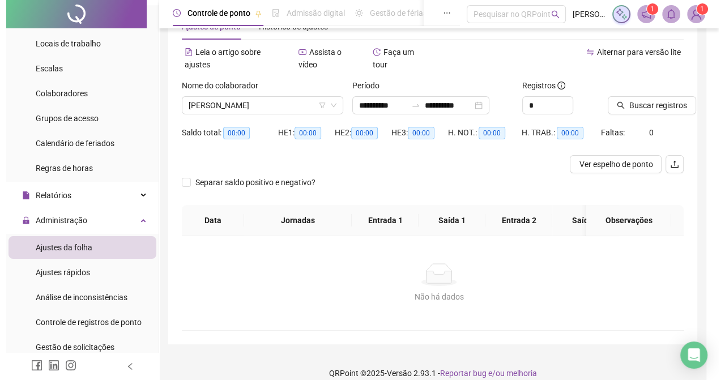
scroll to position [0, 0]
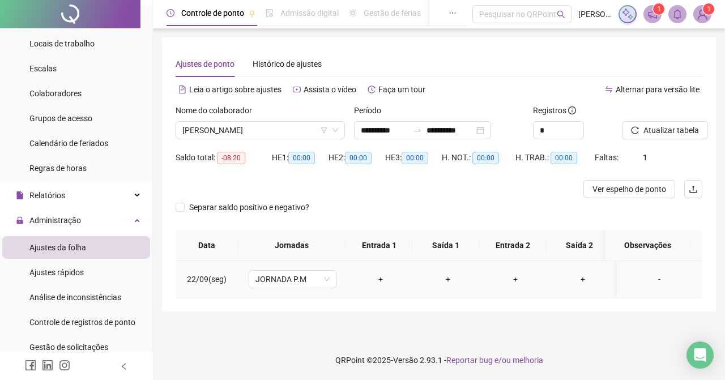
click at [378, 279] on div "+" at bounding box center [380, 279] width 49 height 12
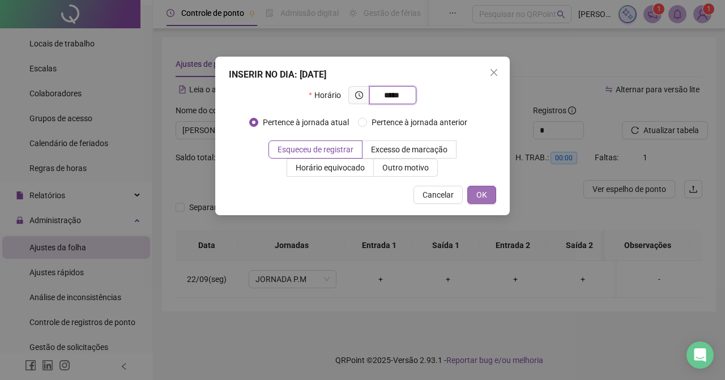
type input "*****"
click at [482, 195] on span "OK" at bounding box center [481, 195] width 11 height 12
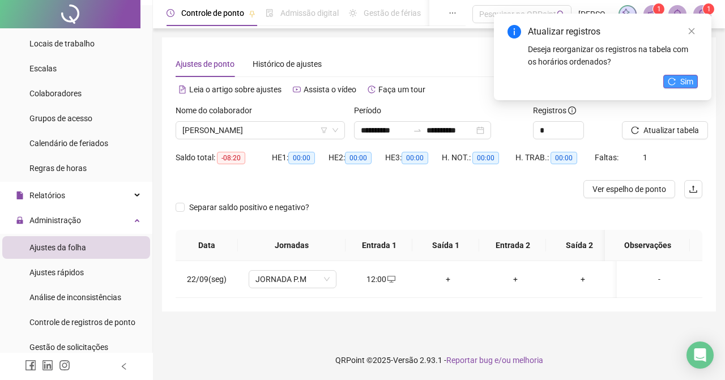
click at [680, 80] on button "Sim" at bounding box center [680, 82] width 35 height 14
